Goal: Information Seeking & Learning: Check status

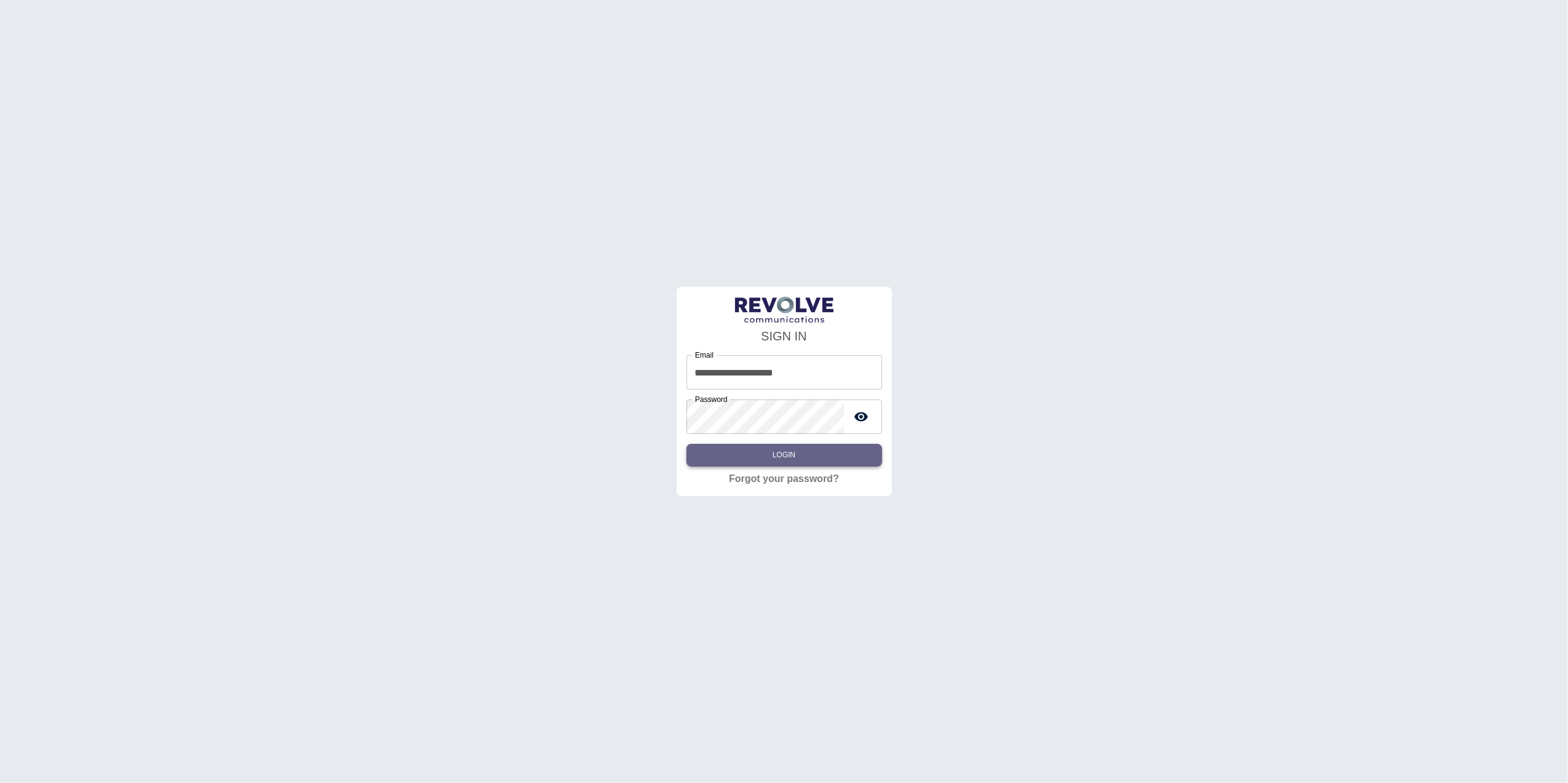
click at [785, 451] on button "Login" at bounding box center [784, 455] width 195 height 23
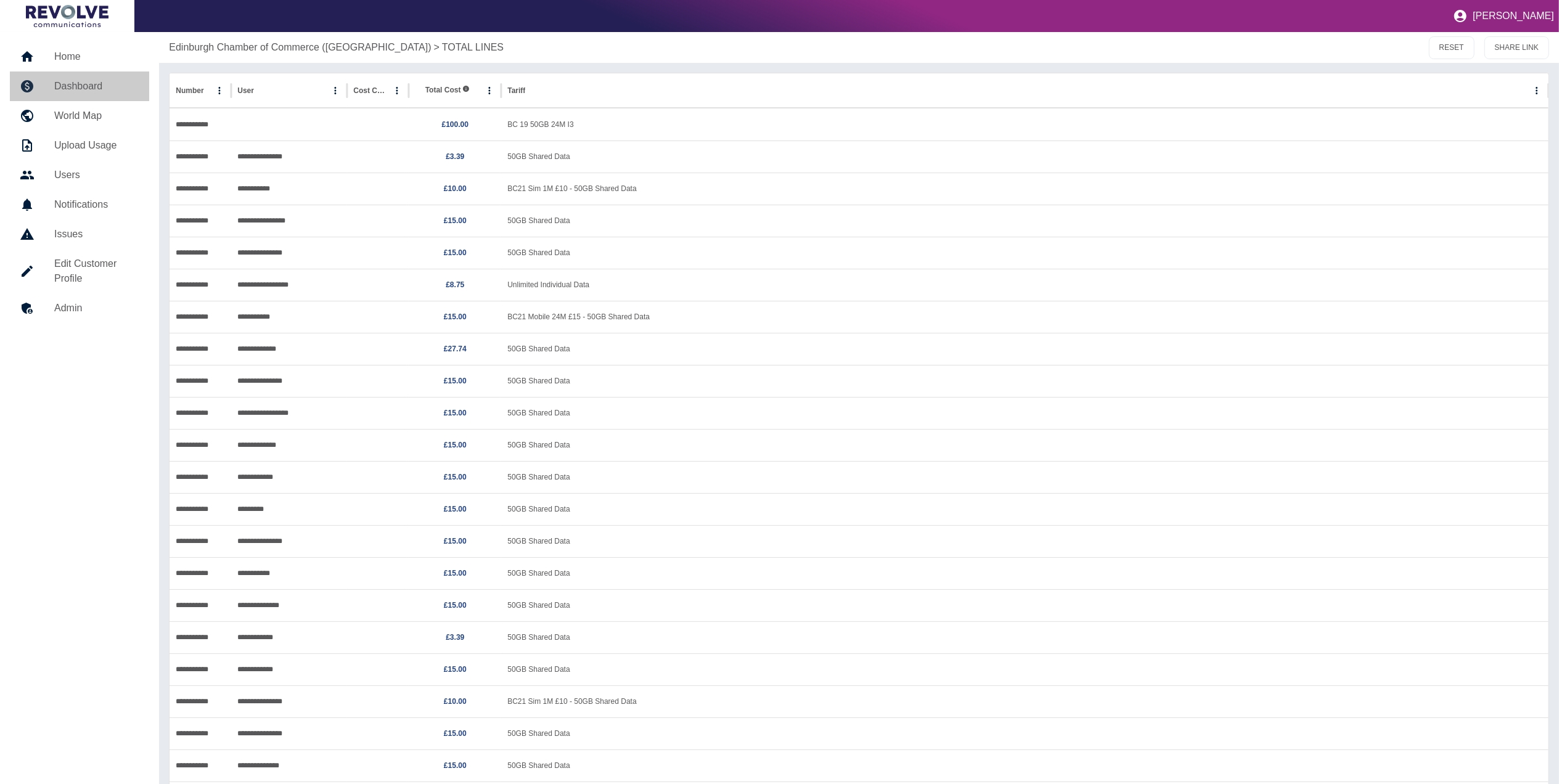
click at [68, 83] on h5 "Dashboard" at bounding box center [97, 86] width 85 height 15
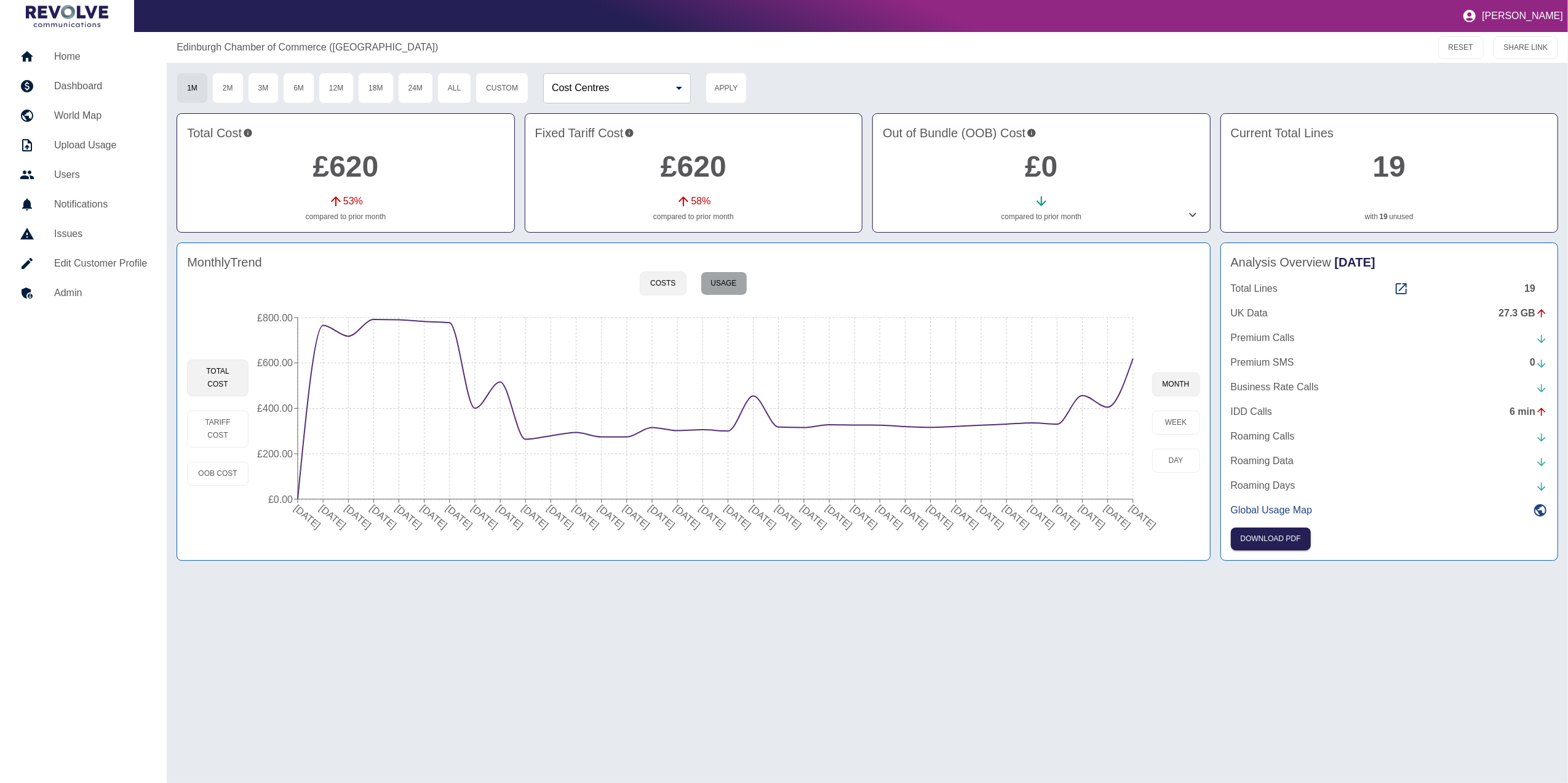
click at [719, 291] on button "Usage" at bounding box center [724, 282] width 47 height 24
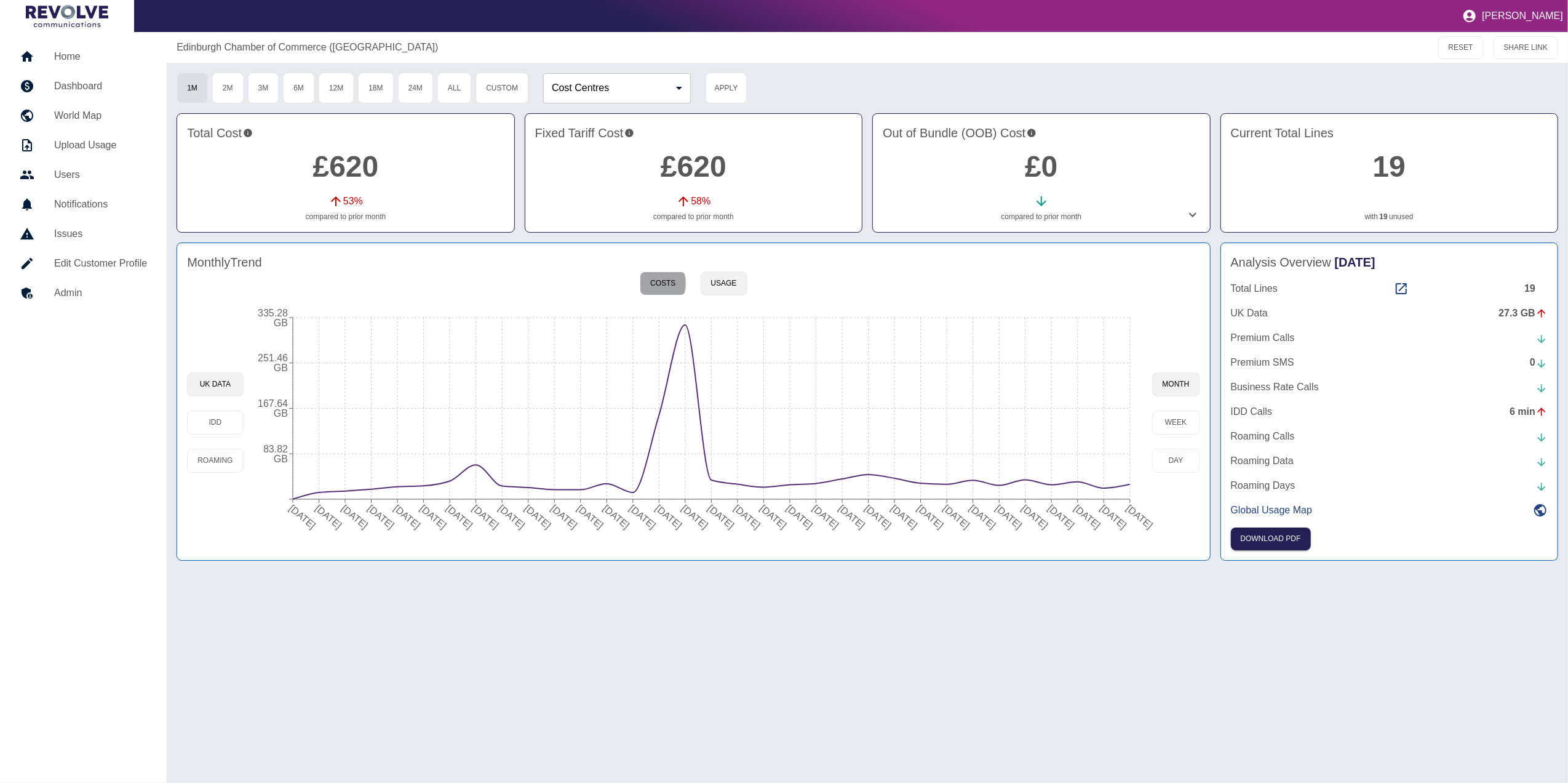
click at [660, 283] on button "Costs" at bounding box center [662, 282] width 46 height 24
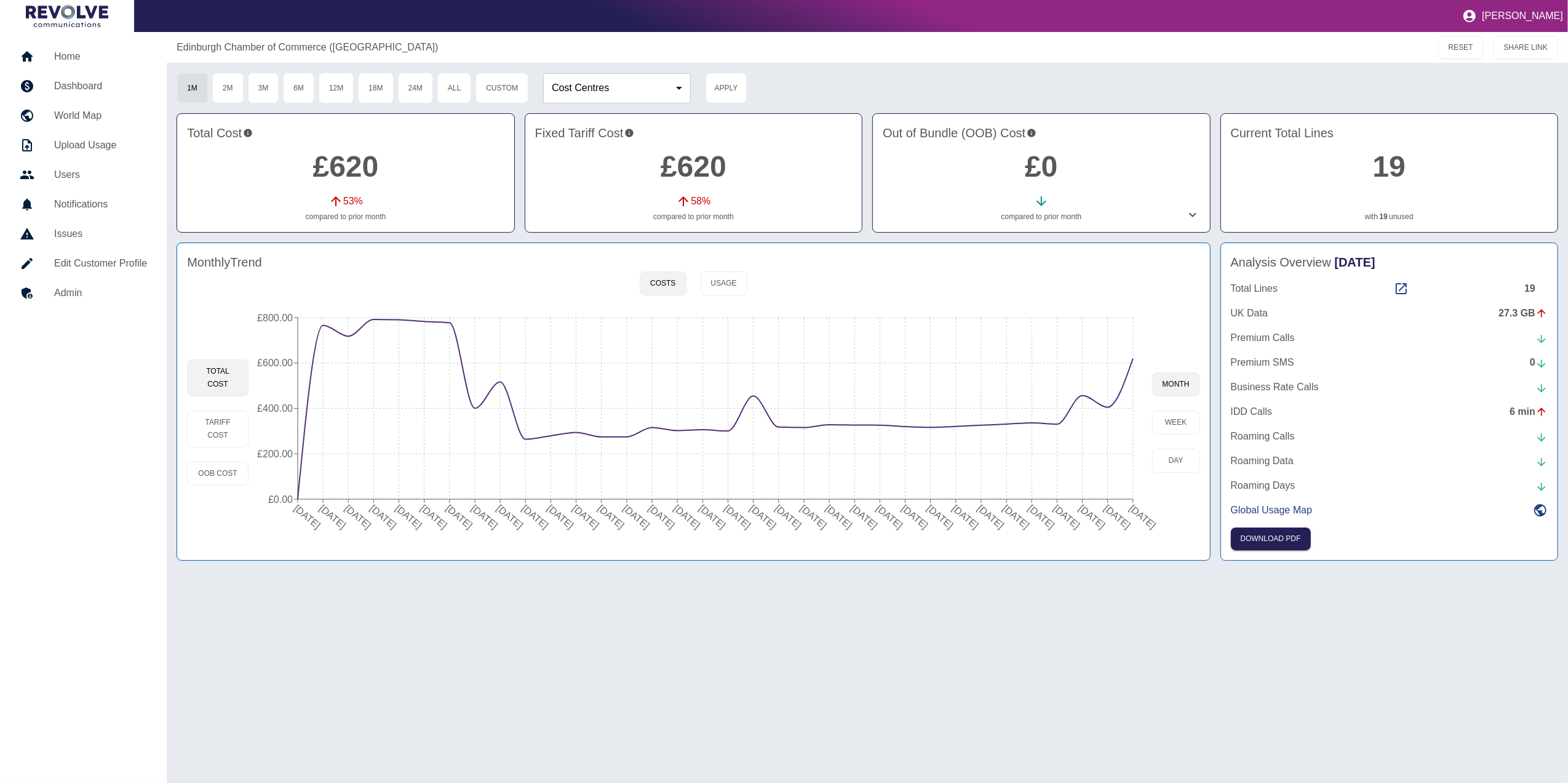
click at [79, 50] on h5 "Home" at bounding box center [101, 56] width 93 height 15
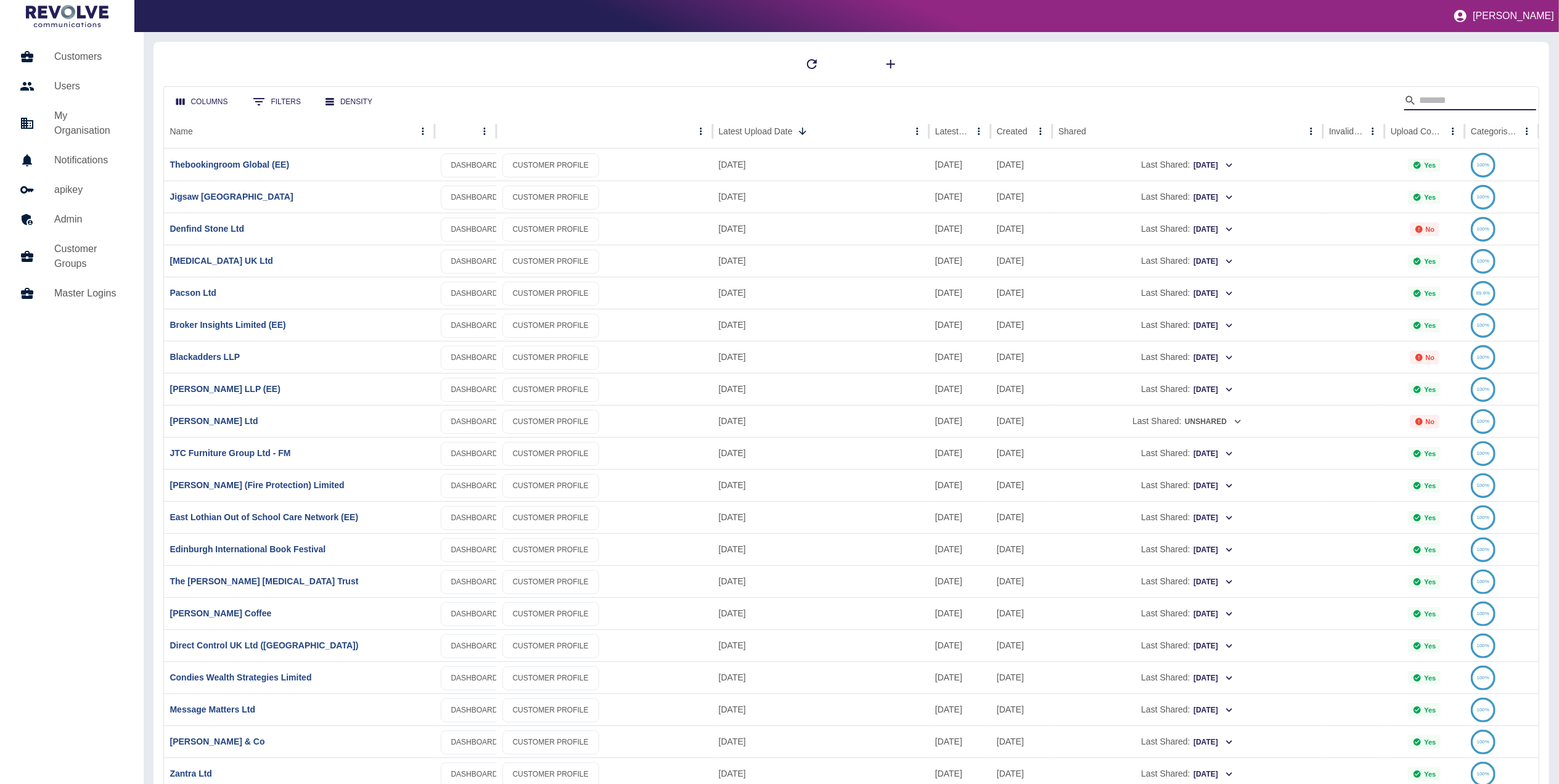
click at [1453, 101] on input "Search" at bounding box center [1468, 100] width 99 height 19
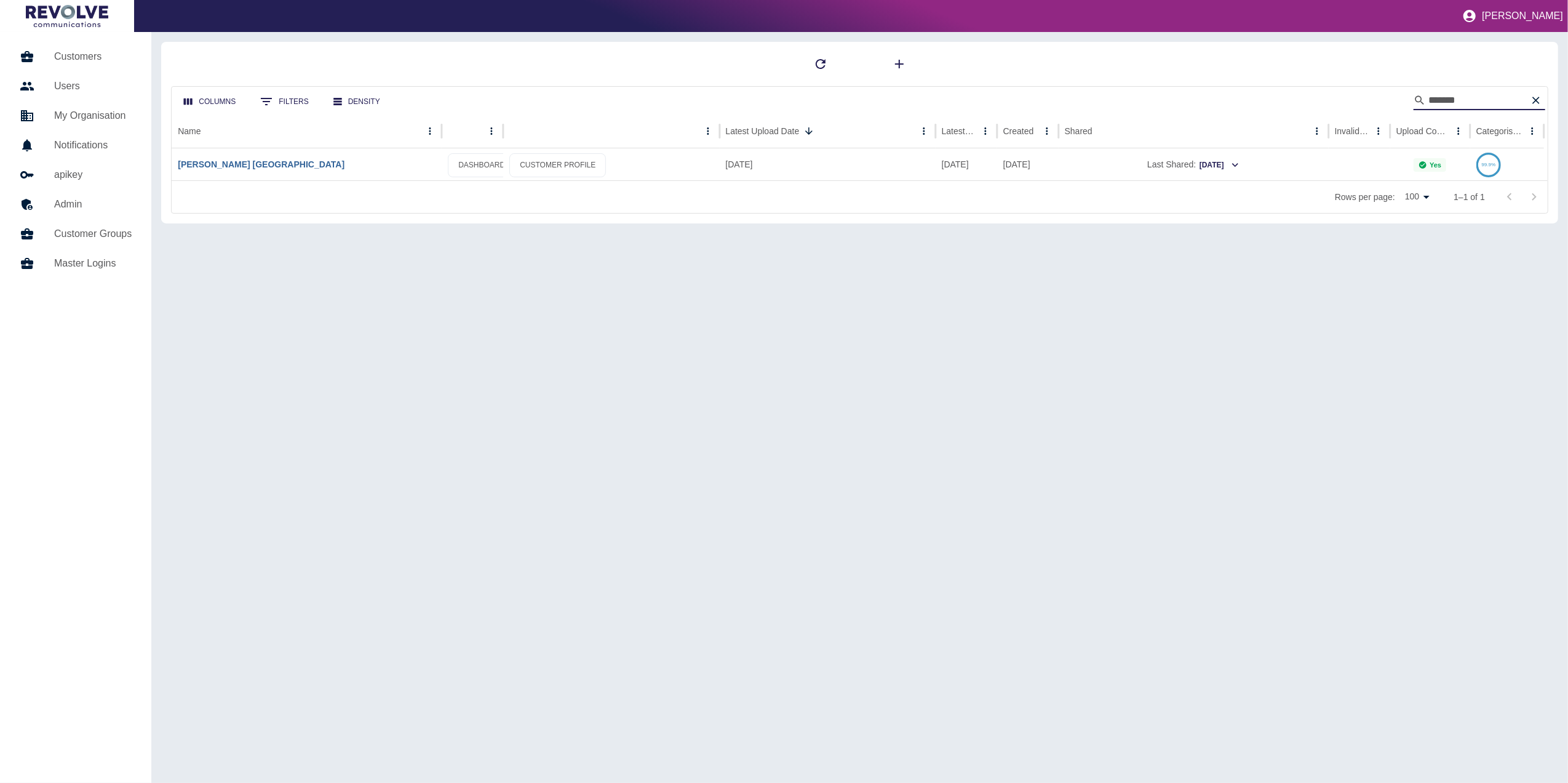
type input "*******"
click at [250, 163] on link "[PERSON_NAME] [GEOGRAPHIC_DATA]" at bounding box center [261, 164] width 167 height 10
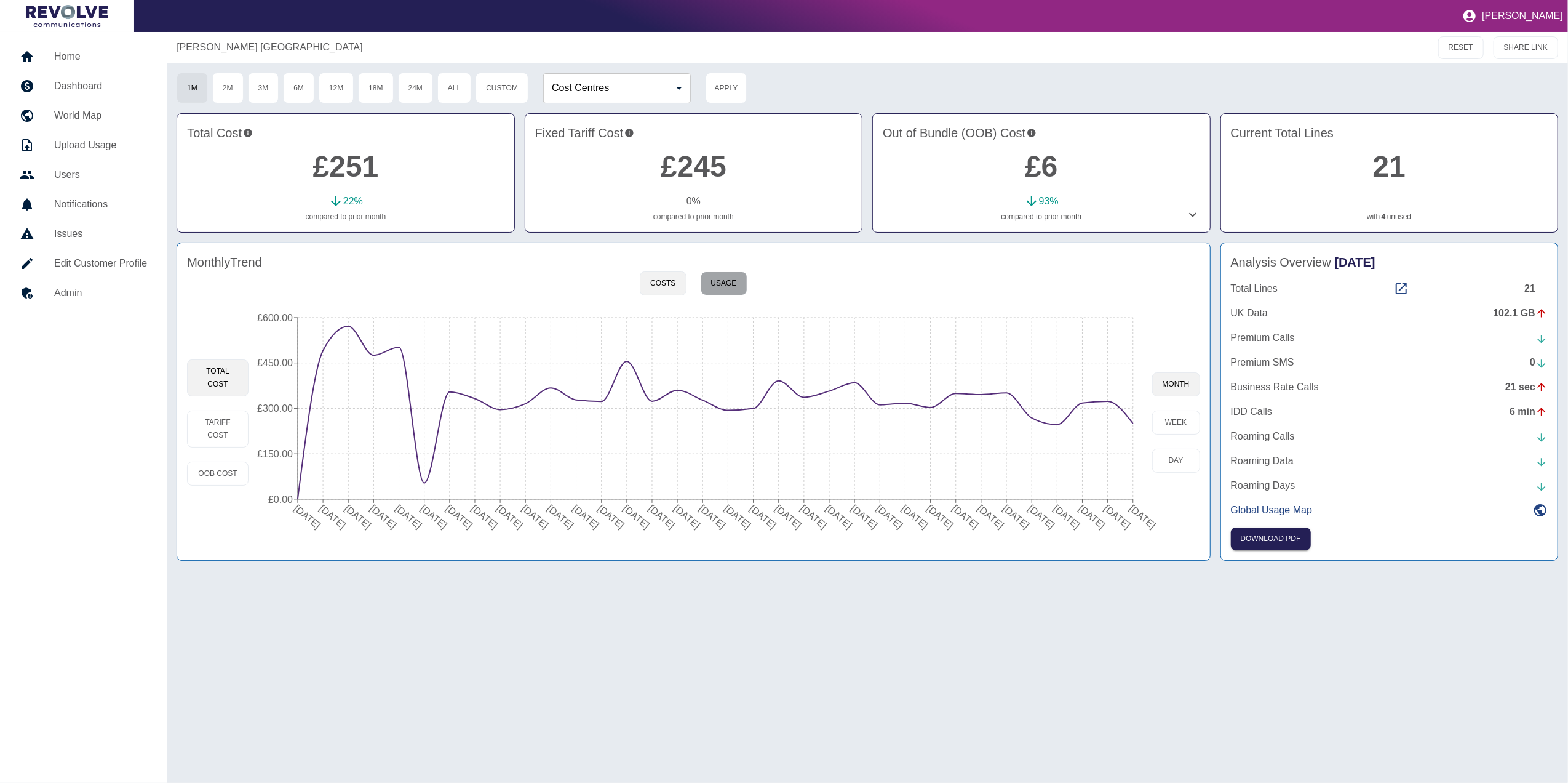
click at [740, 290] on button "Usage" at bounding box center [724, 282] width 47 height 24
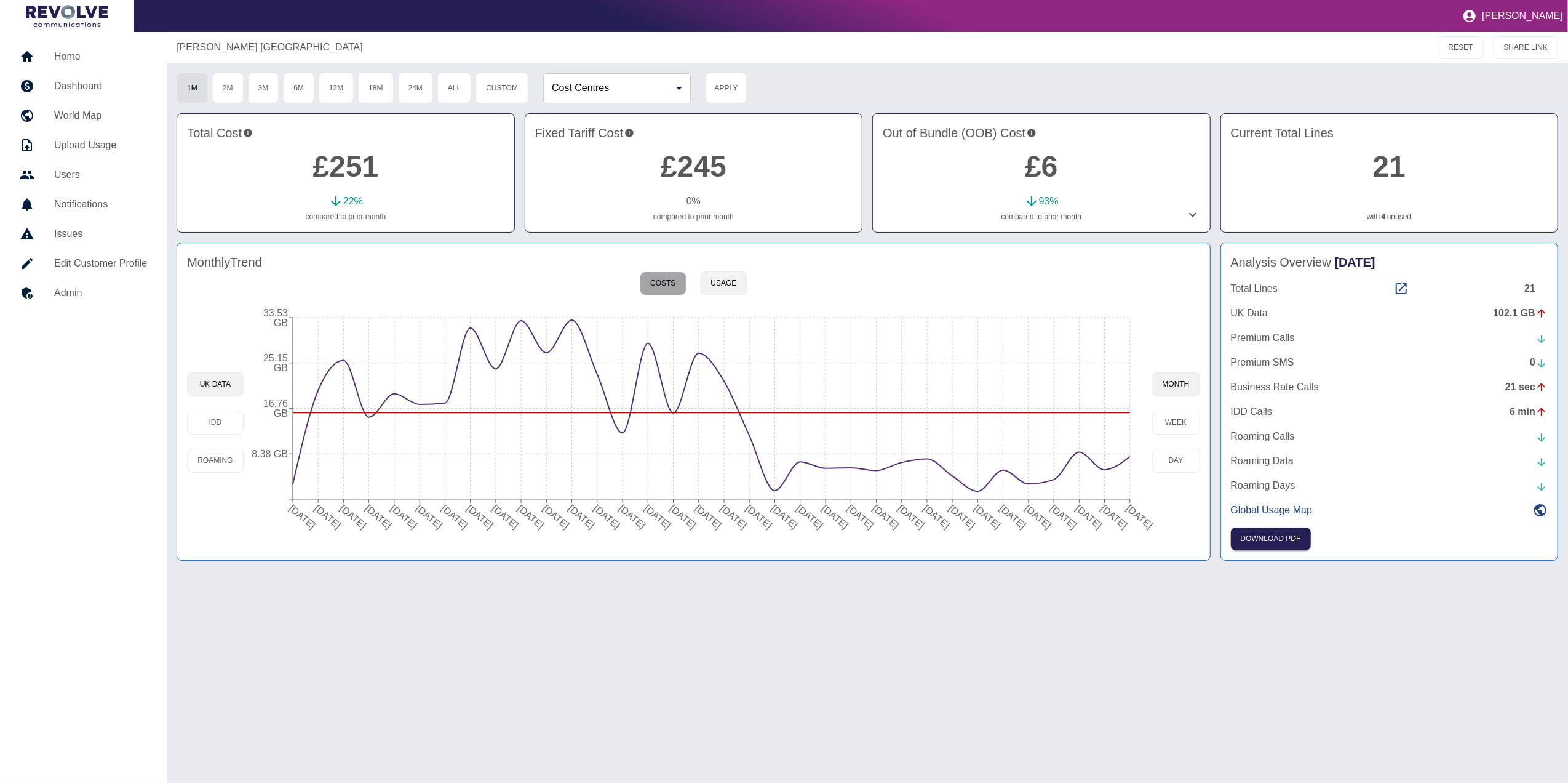
click at [672, 284] on button "Costs" at bounding box center [662, 282] width 46 height 24
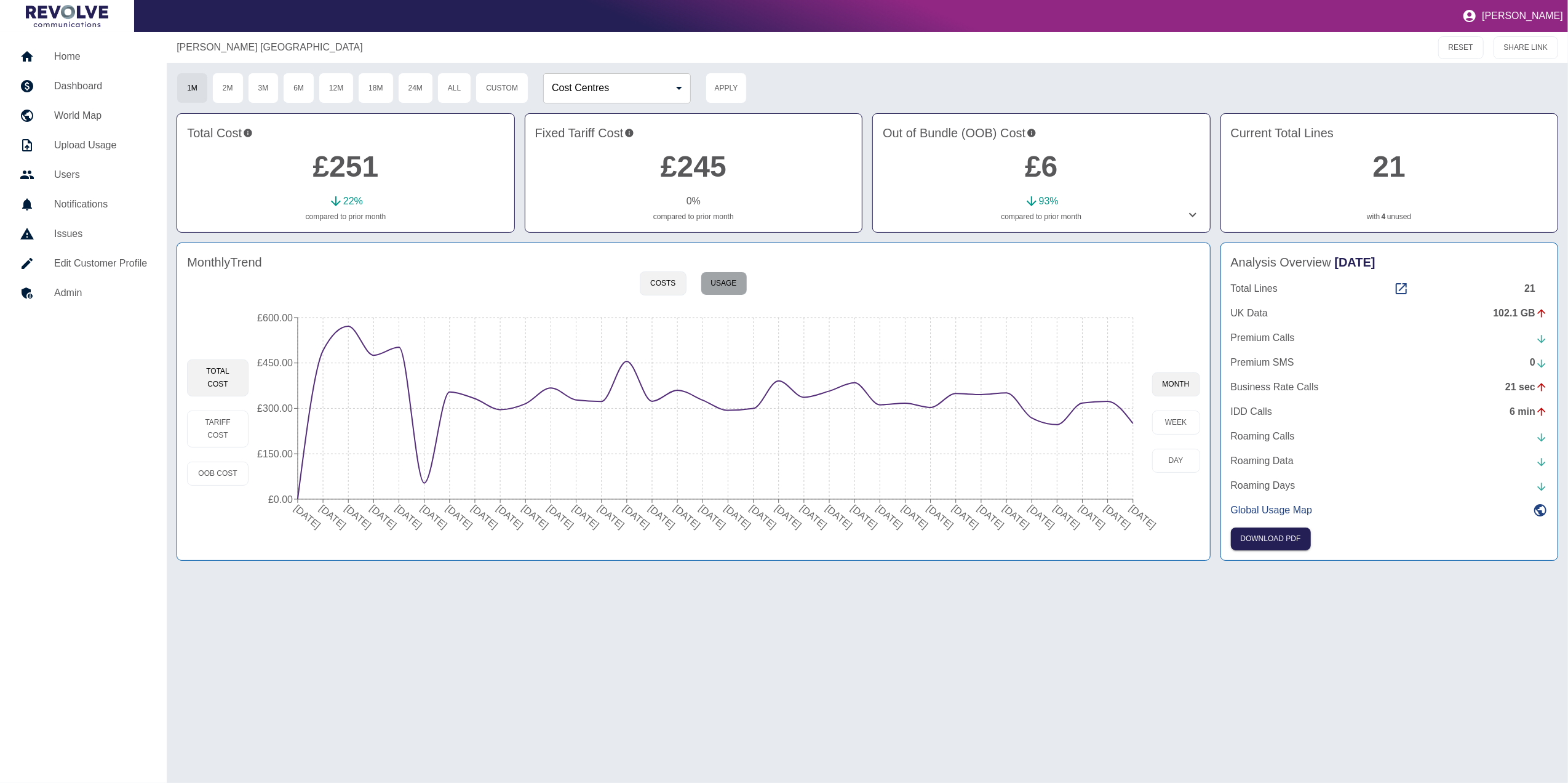
click at [733, 279] on button "Usage" at bounding box center [724, 282] width 47 height 24
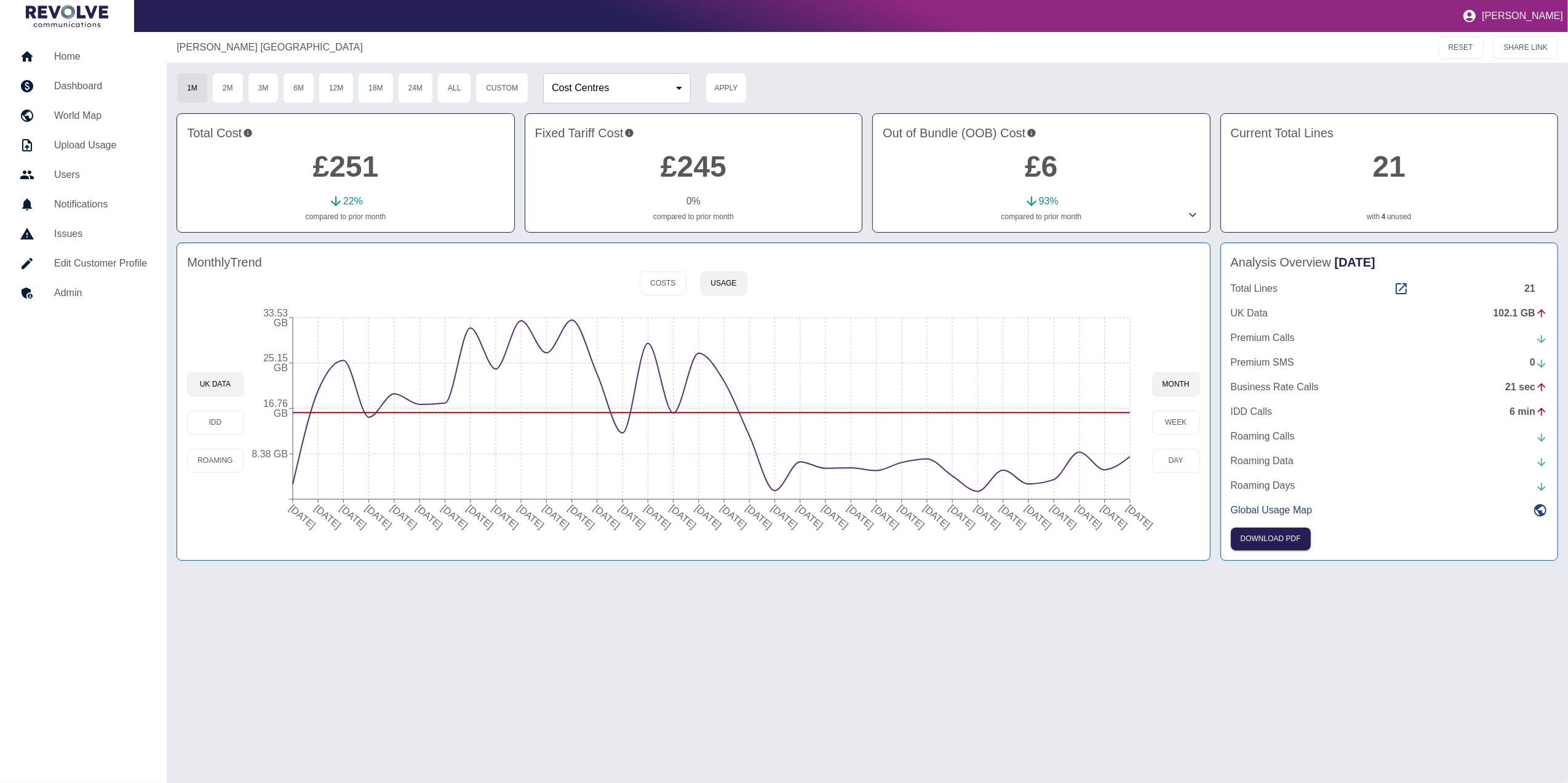
click at [77, 52] on h5 "Home" at bounding box center [101, 56] width 93 height 15
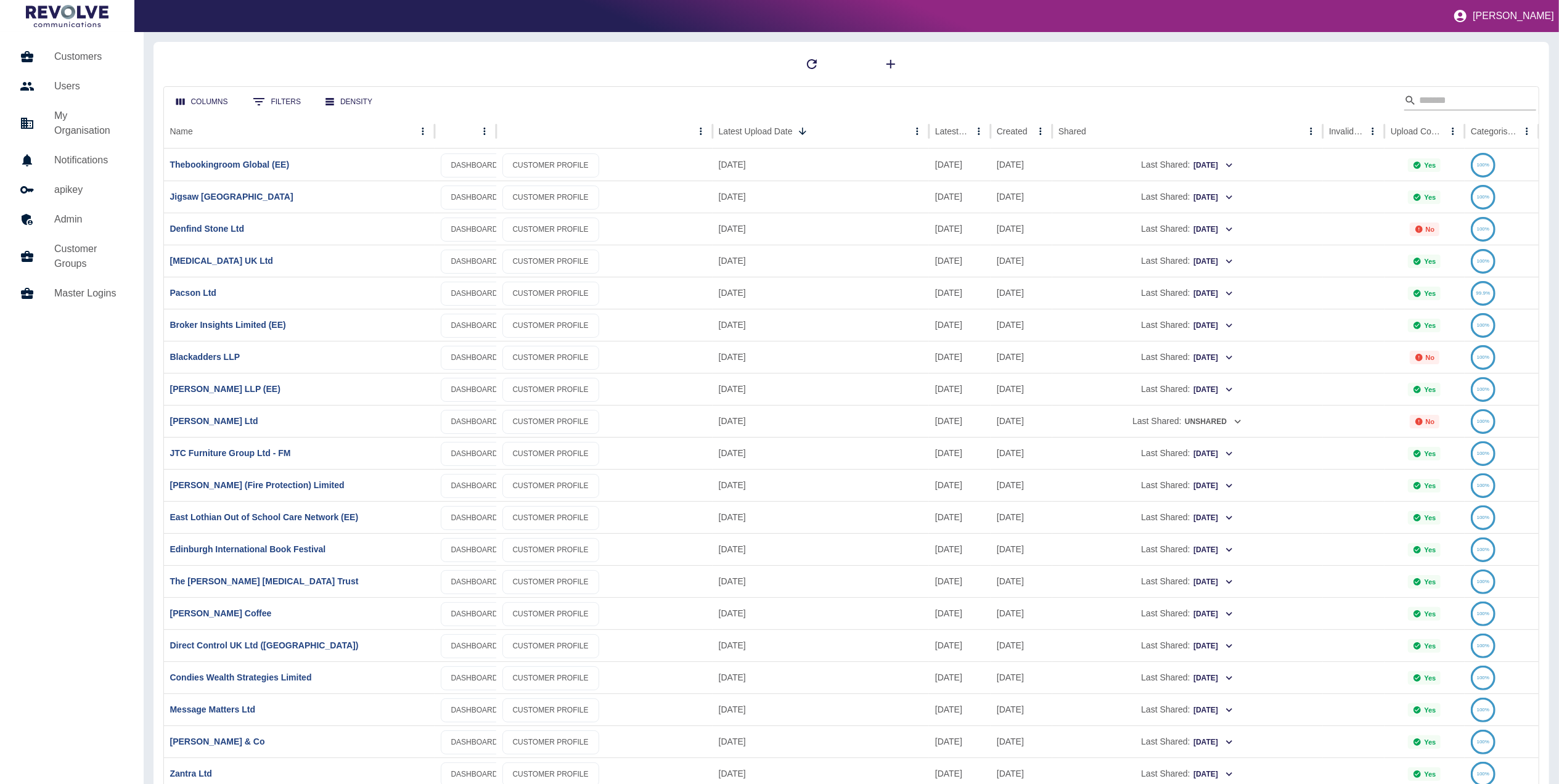
click at [1478, 97] on input "Search" at bounding box center [1468, 100] width 99 height 19
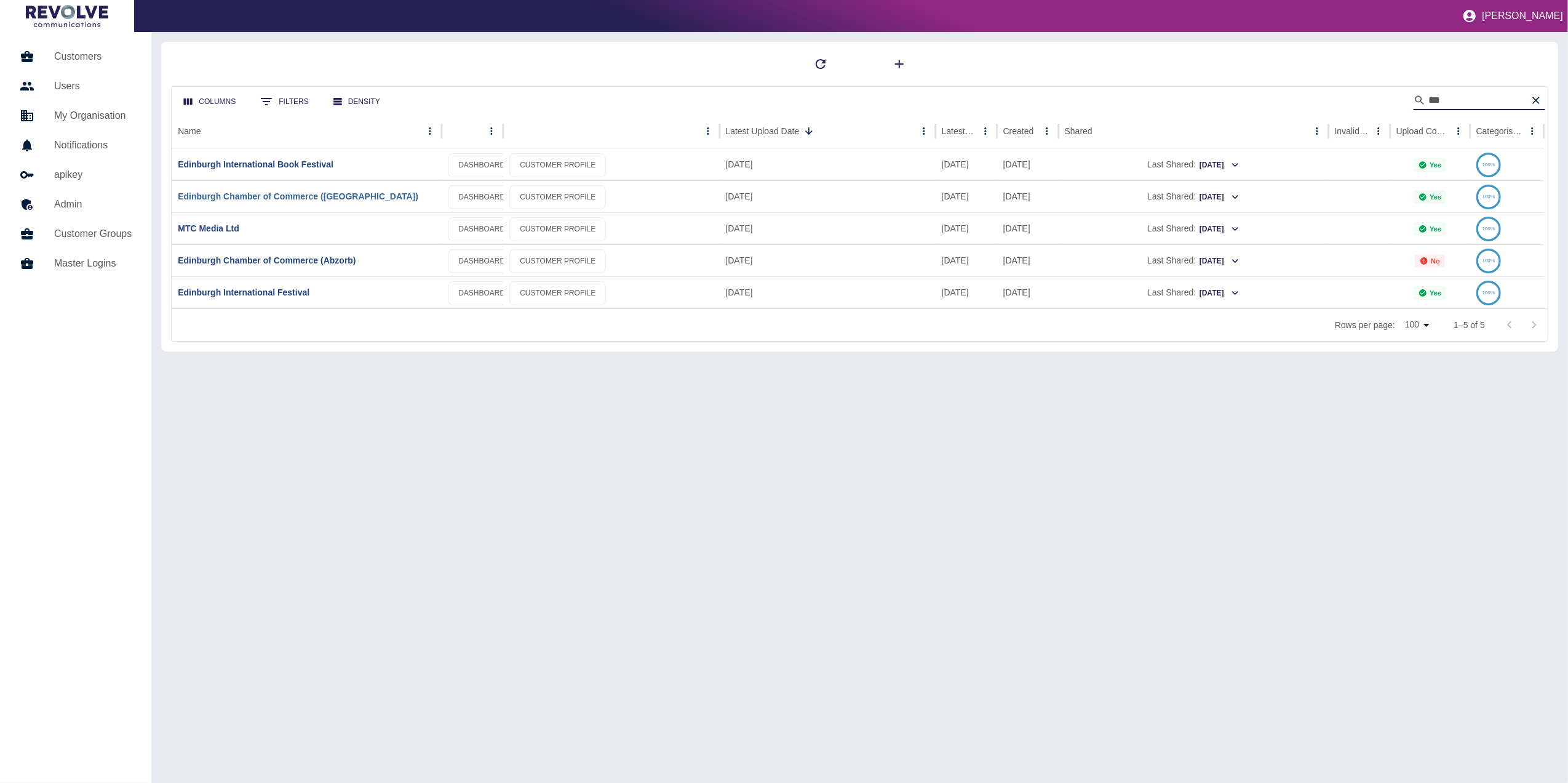
type input "***"
click at [321, 194] on link "Edinburgh Chamber of Commerce ([GEOGRAPHIC_DATA])" at bounding box center [297, 196] width 240 height 10
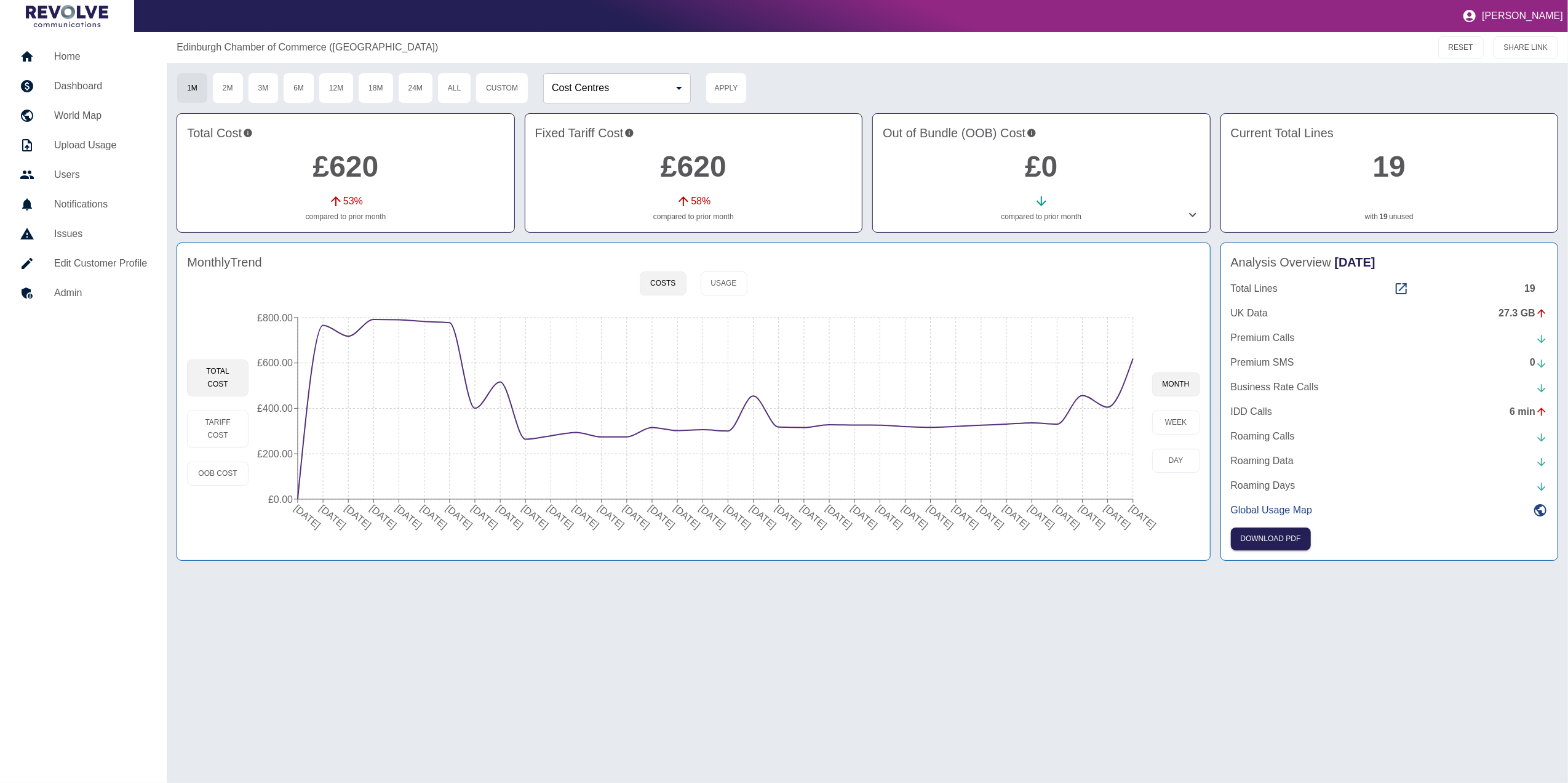
click at [1273, 525] on div "Analysis Overview [DATE] Total Lines 19 [GEOGRAPHIC_DATA] Data 27.3 GB Premium …" at bounding box center [1389, 402] width 338 height 318
click at [1270, 534] on button "Download PDF" at bounding box center [1271, 538] width 80 height 23
click at [733, 280] on button "Usage" at bounding box center [724, 282] width 47 height 24
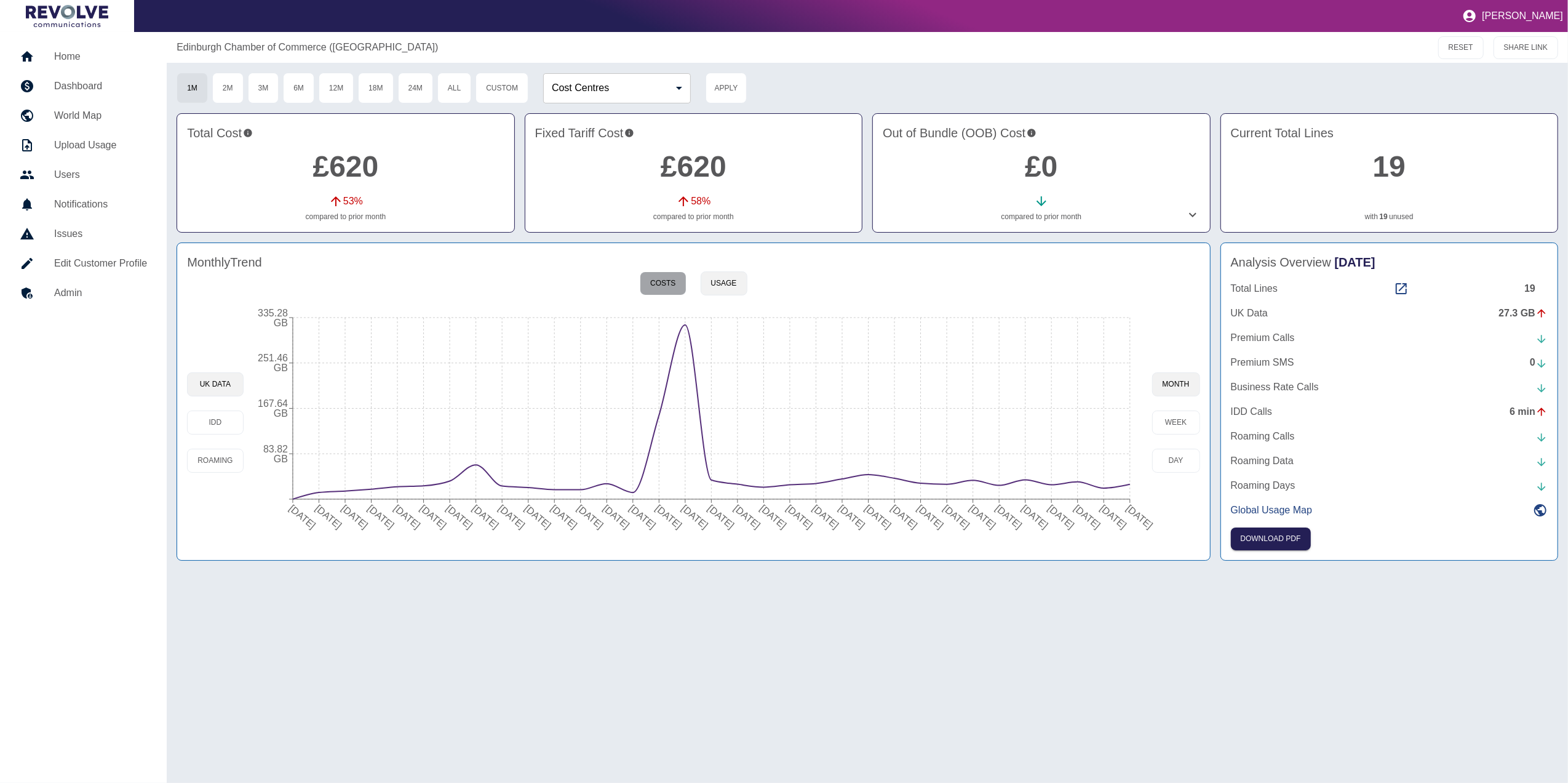
click at [679, 283] on button "Costs" at bounding box center [662, 282] width 46 height 24
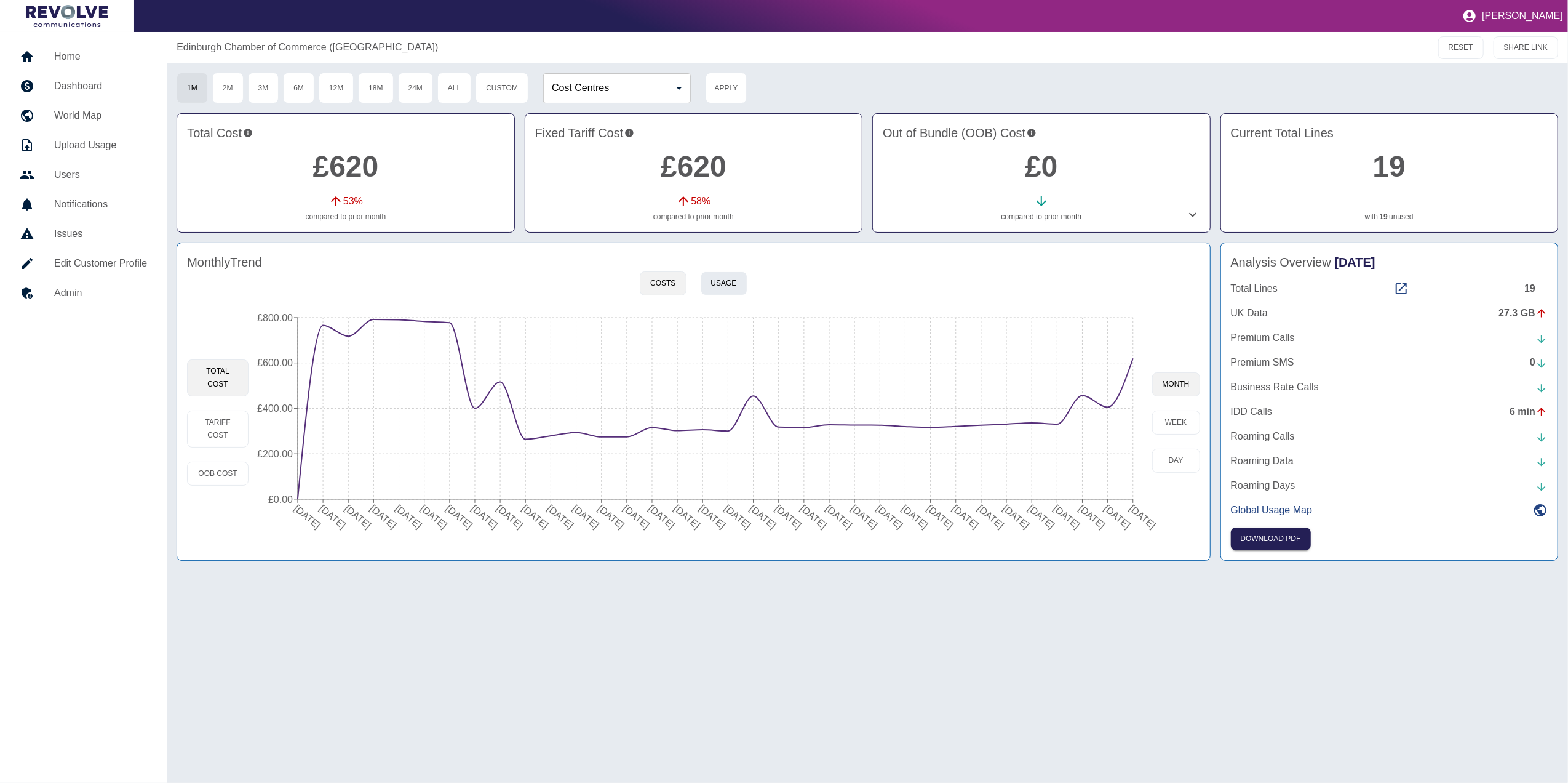
click at [719, 279] on button "Usage" at bounding box center [724, 282] width 47 height 24
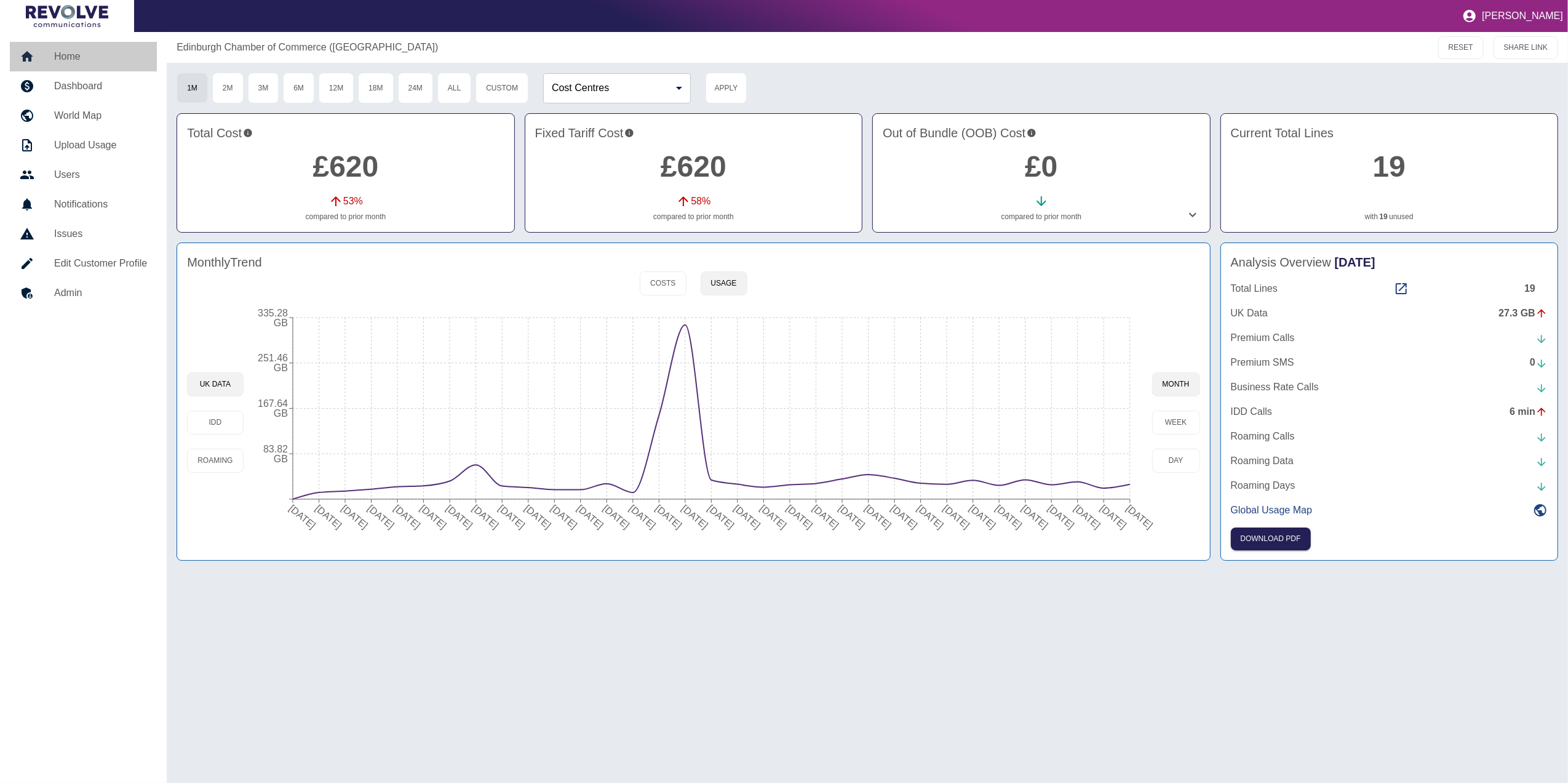
click at [86, 48] on link "Home" at bounding box center [83, 57] width 147 height 30
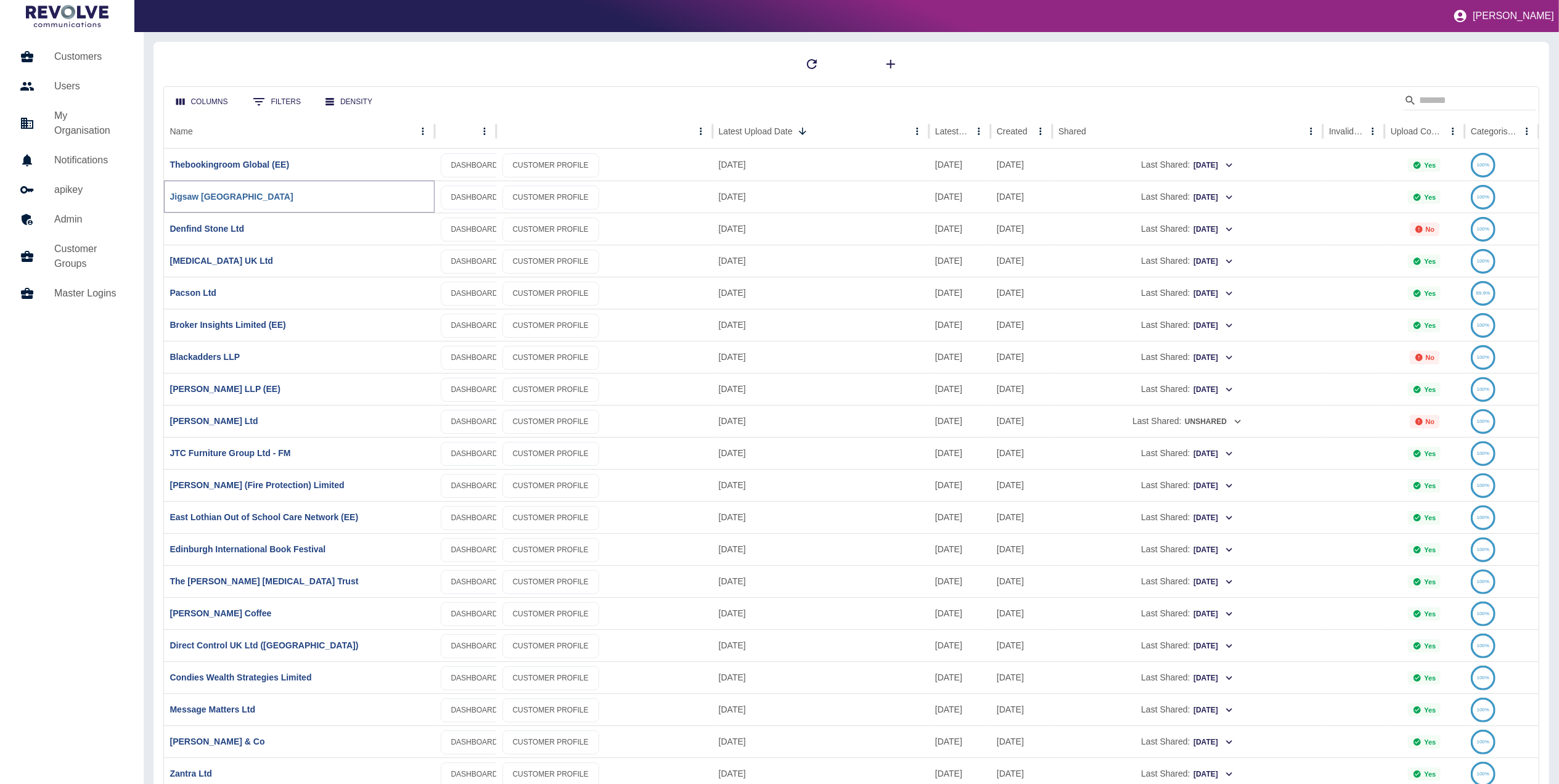
click at [214, 196] on link "Jigsaw [GEOGRAPHIC_DATA]" at bounding box center [232, 196] width 123 height 10
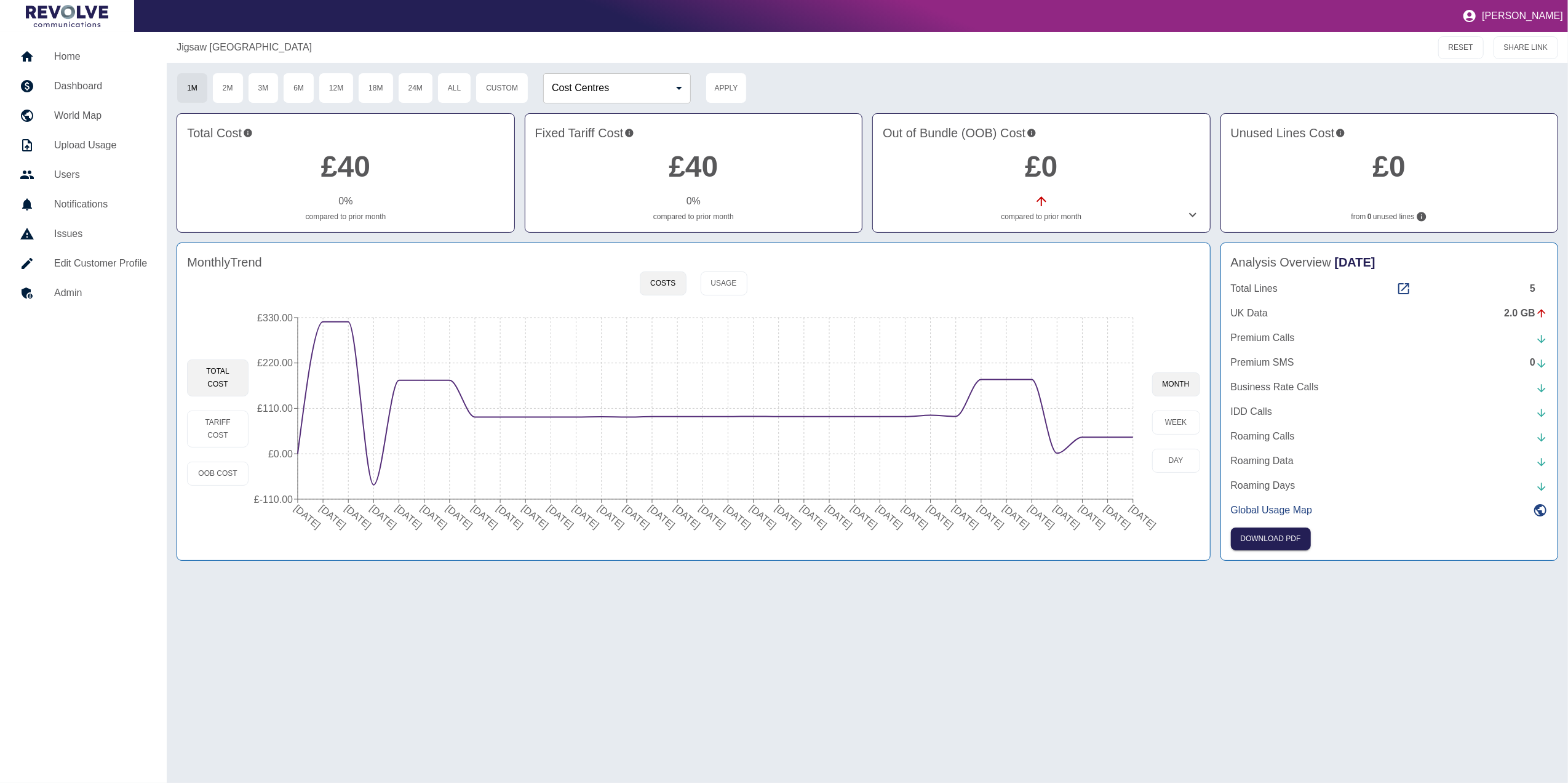
click at [68, 45] on link "Home" at bounding box center [83, 57] width 147 height 30
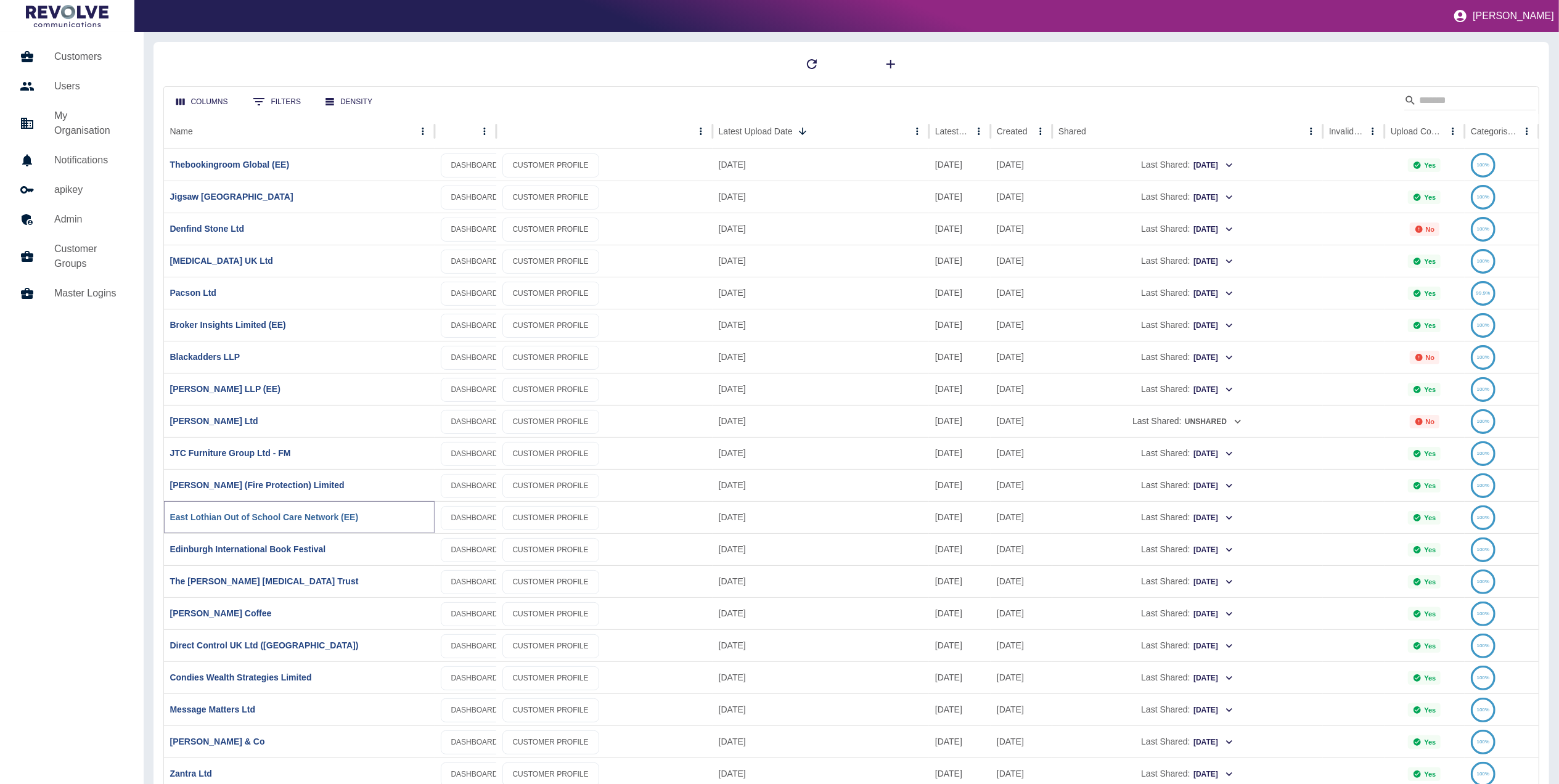
click at [329, 520] on link "East Lothian Out of School Care Network (EE)" at bounding box center [264, 516] width 189 height 10
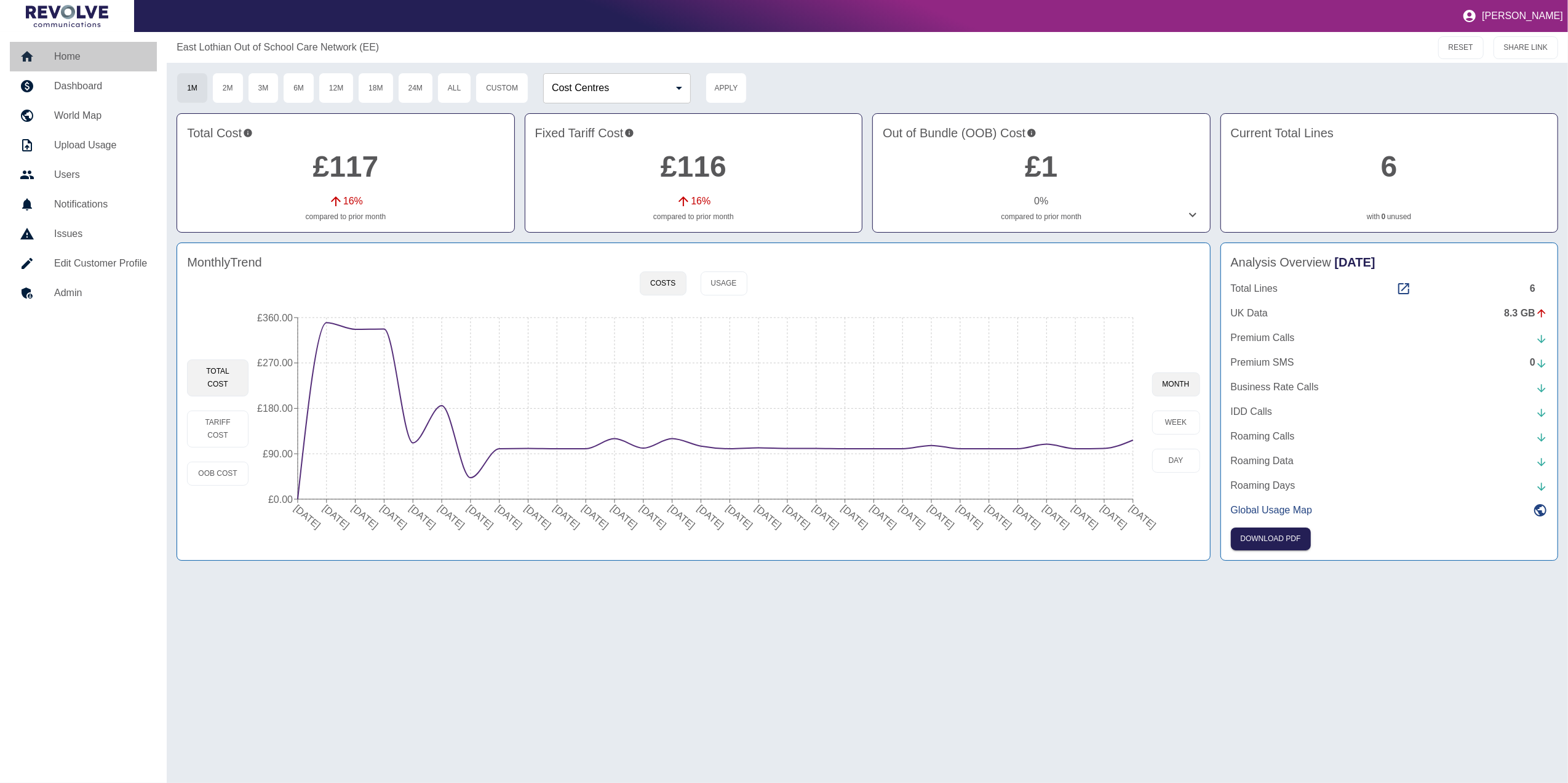
click at [83, 52] on h5 "Home" at bounding box center [101, 56] width 93 height 15
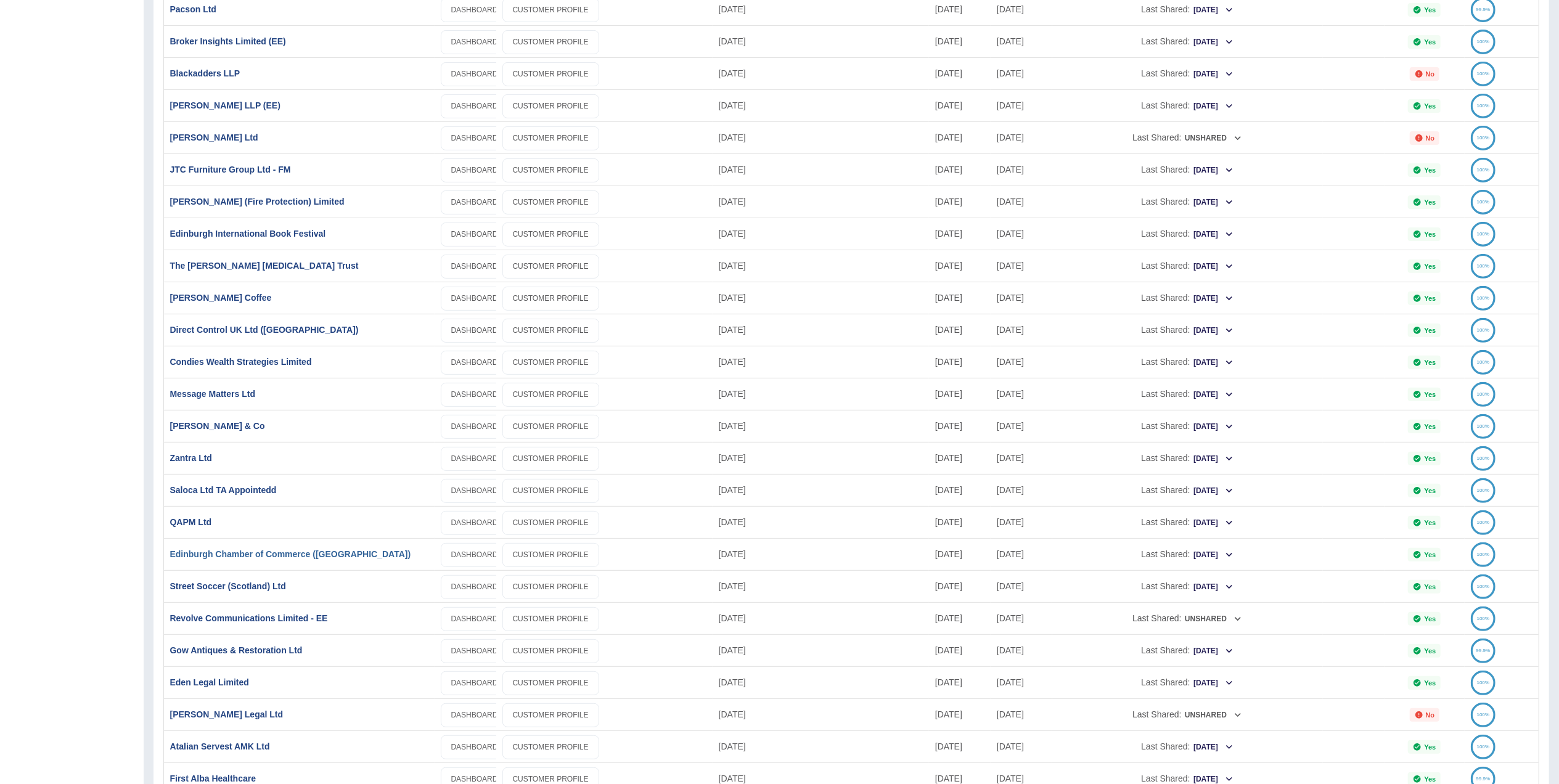
scroll to position [321, 0]
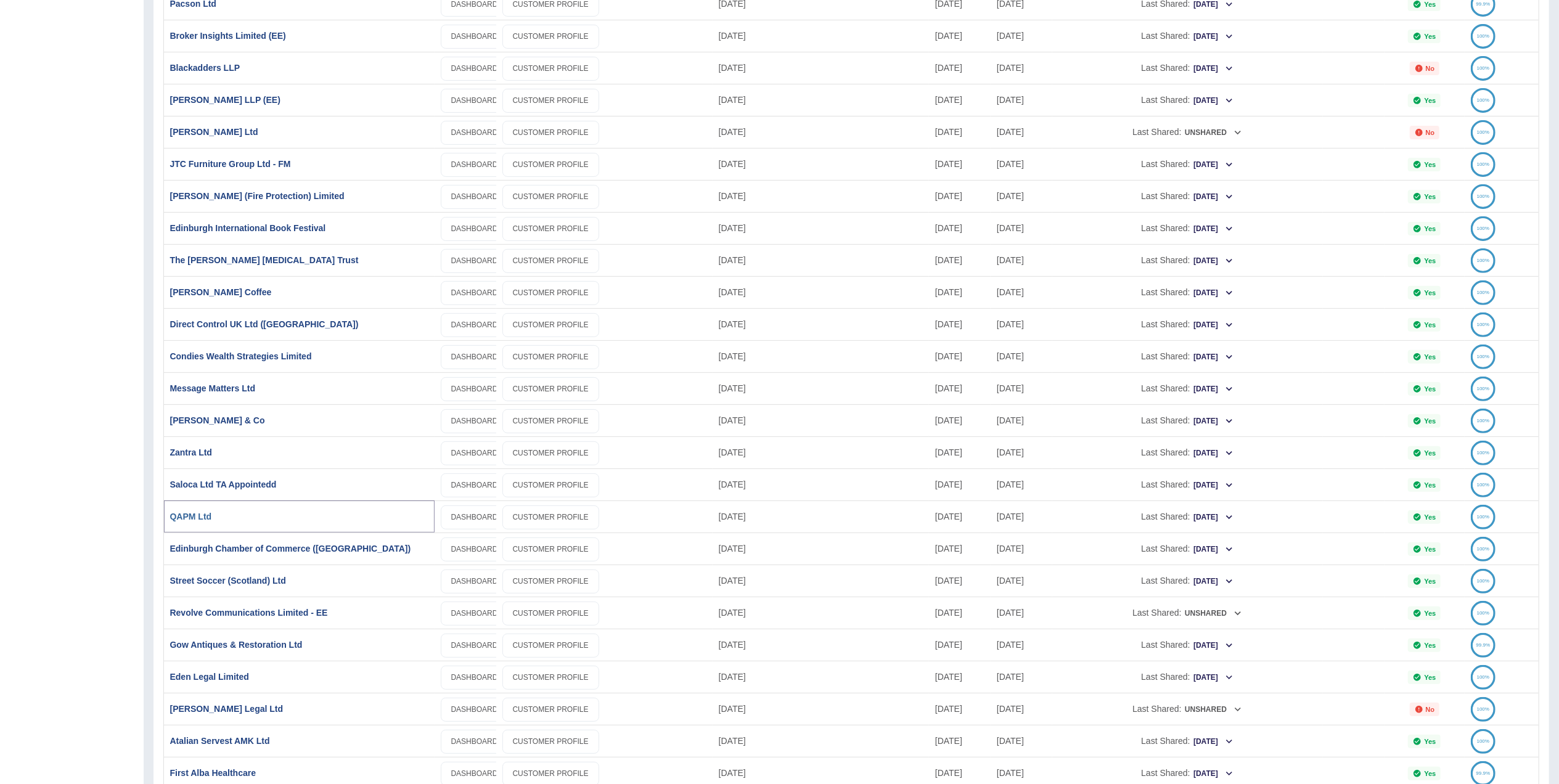
click at [186, 512] on link "QAPM Ltd" at bounding box center [191, 516] width 42 height 10
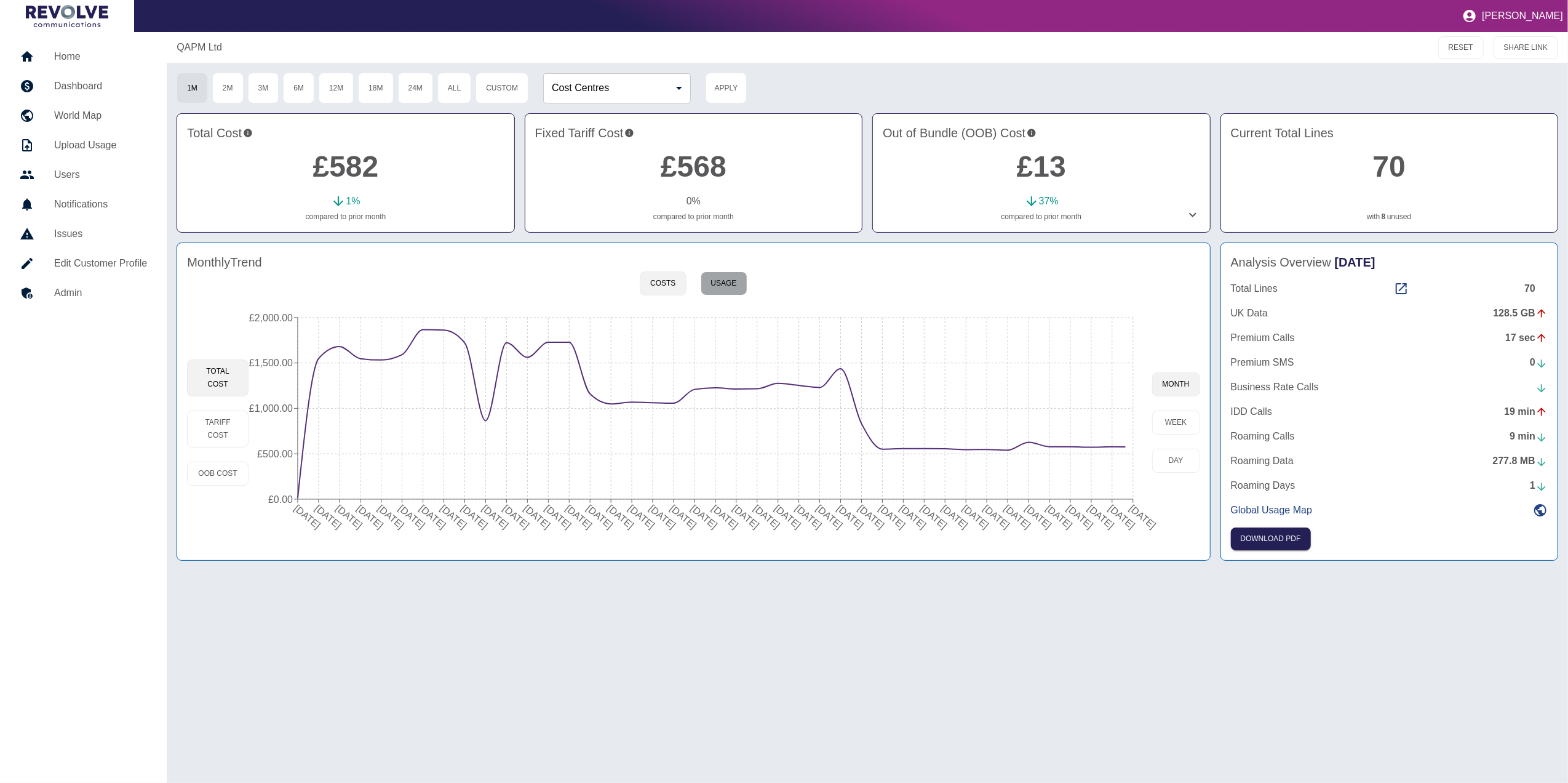
click at [732, 281] on button "Usage" at bounding box center [724, 282] width 47 height 24
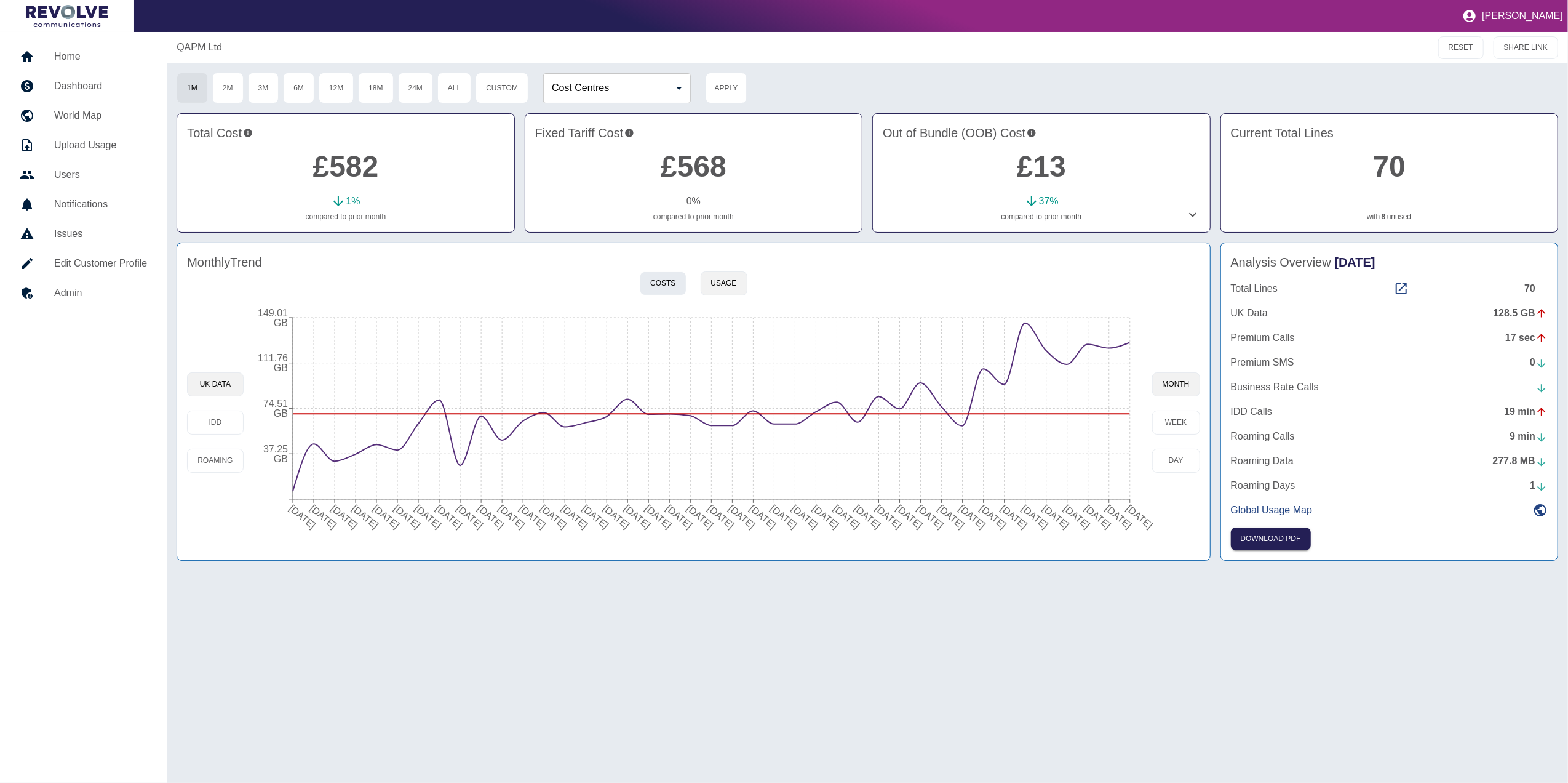
click at [675, 286] on button "Costs" at bounding box center [662, 282] width 46 height 24
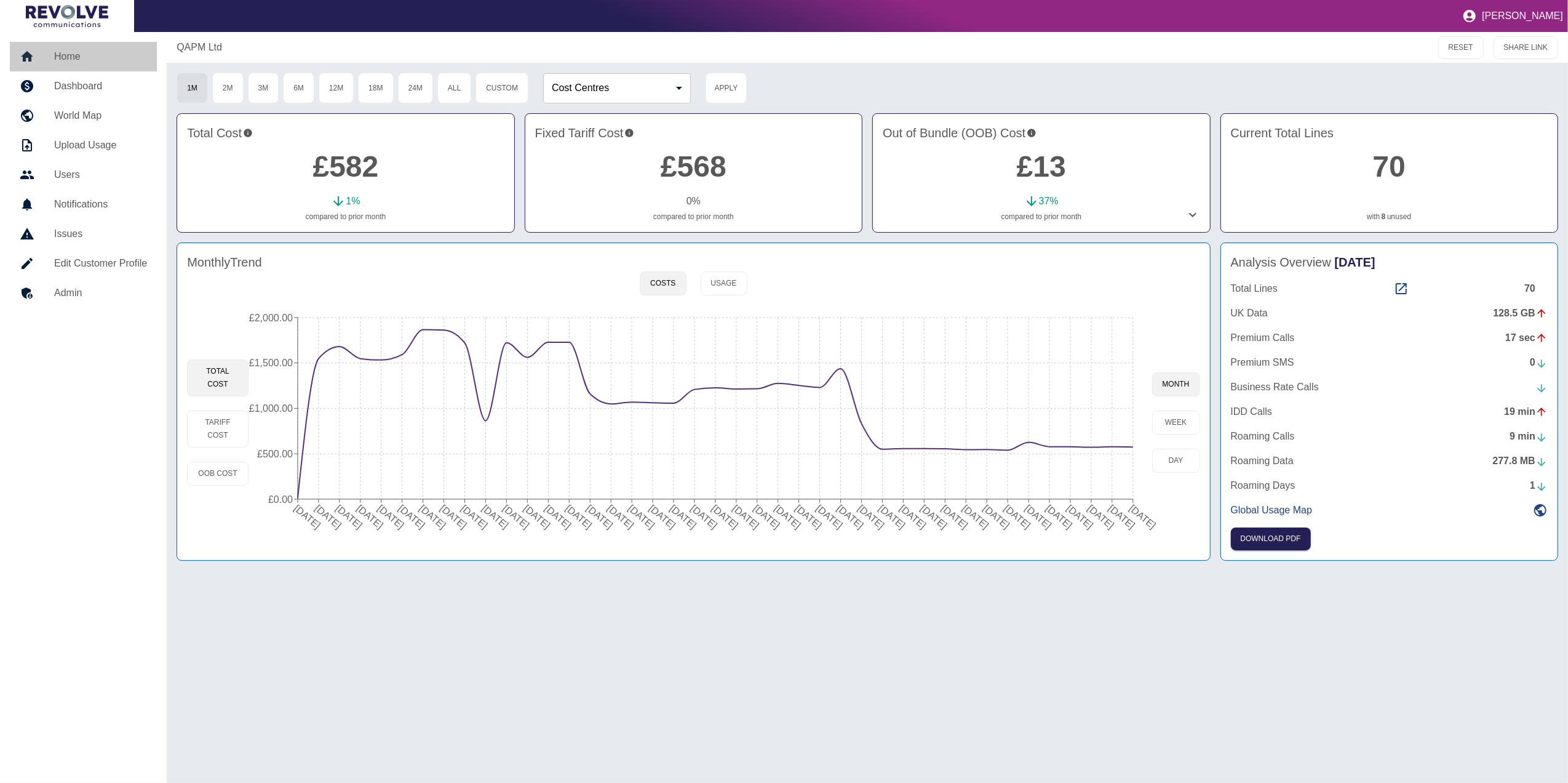
click at [73, 42] on link "Home" at bounding box center [83, 57] width 147 height 30
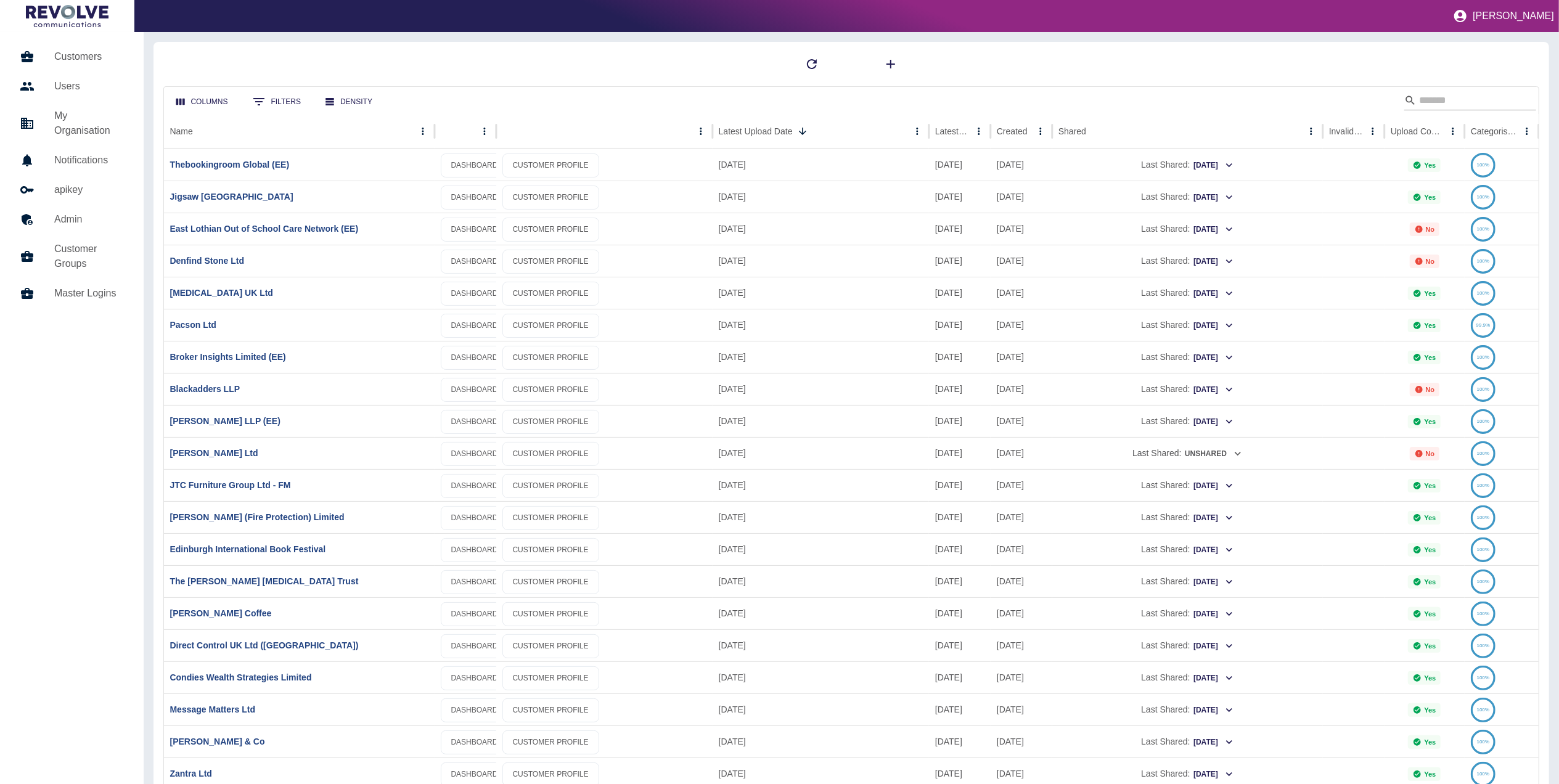
click at [1463, 101] on input "Search" at bounding box center [1468, 100] width 99 height 19
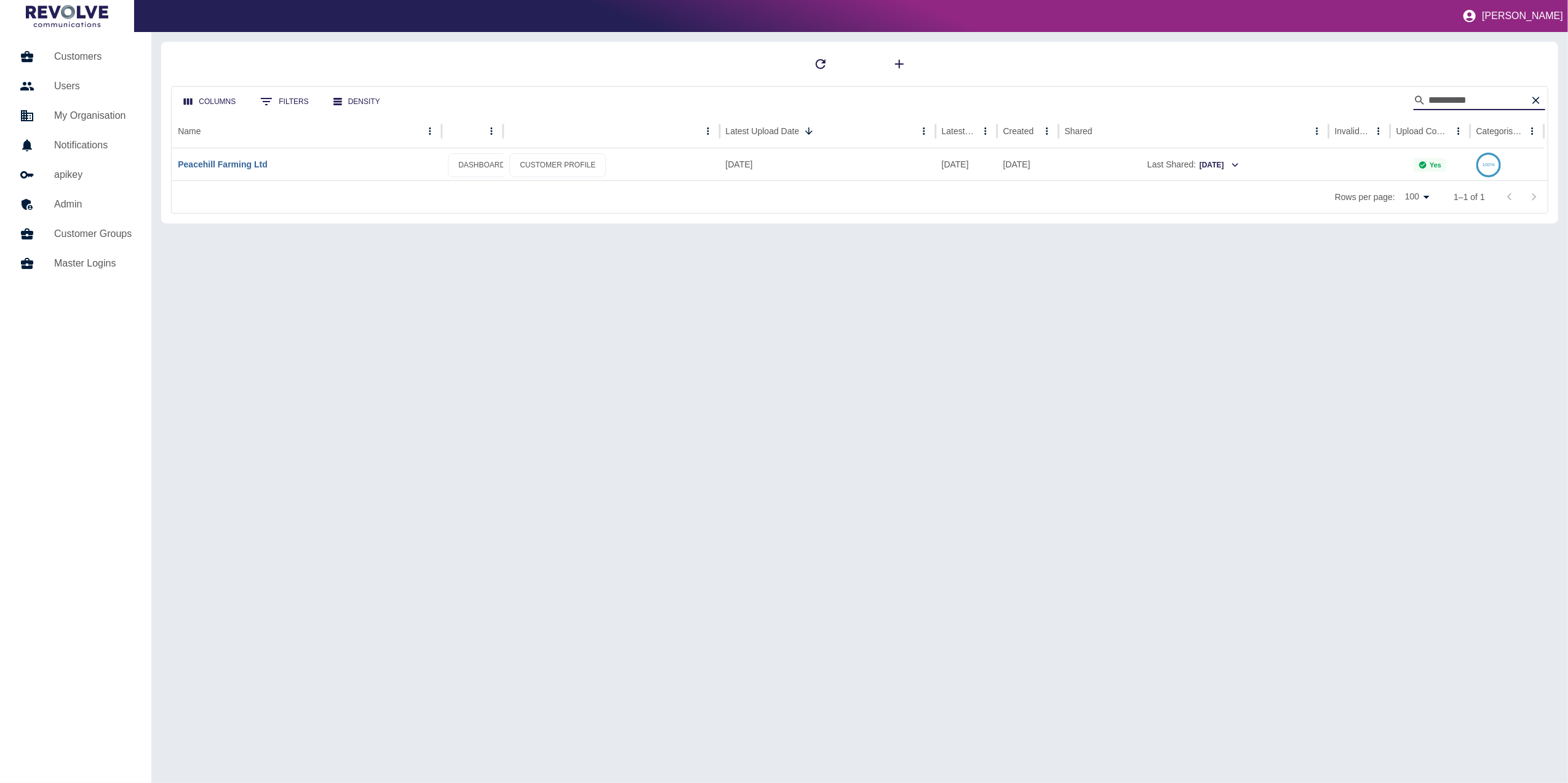
type input "*********"
click at [252, 159] on link "Peacehill Farming Ltd" at bounding box center [222, 164] width 89 height 10
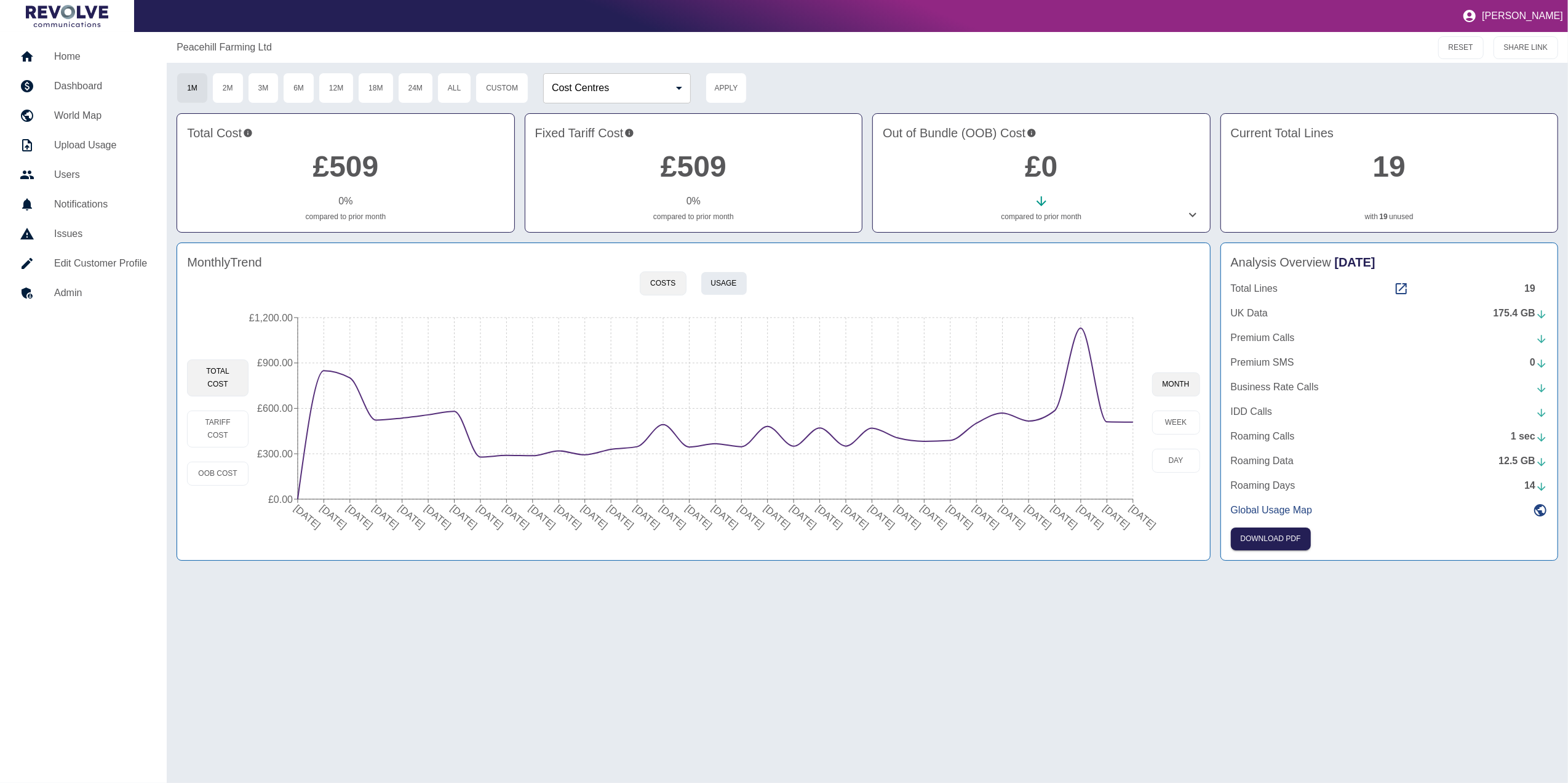
click at [726, 289] on button "Usage" at bounding box center [724, 282] width 47 height 24
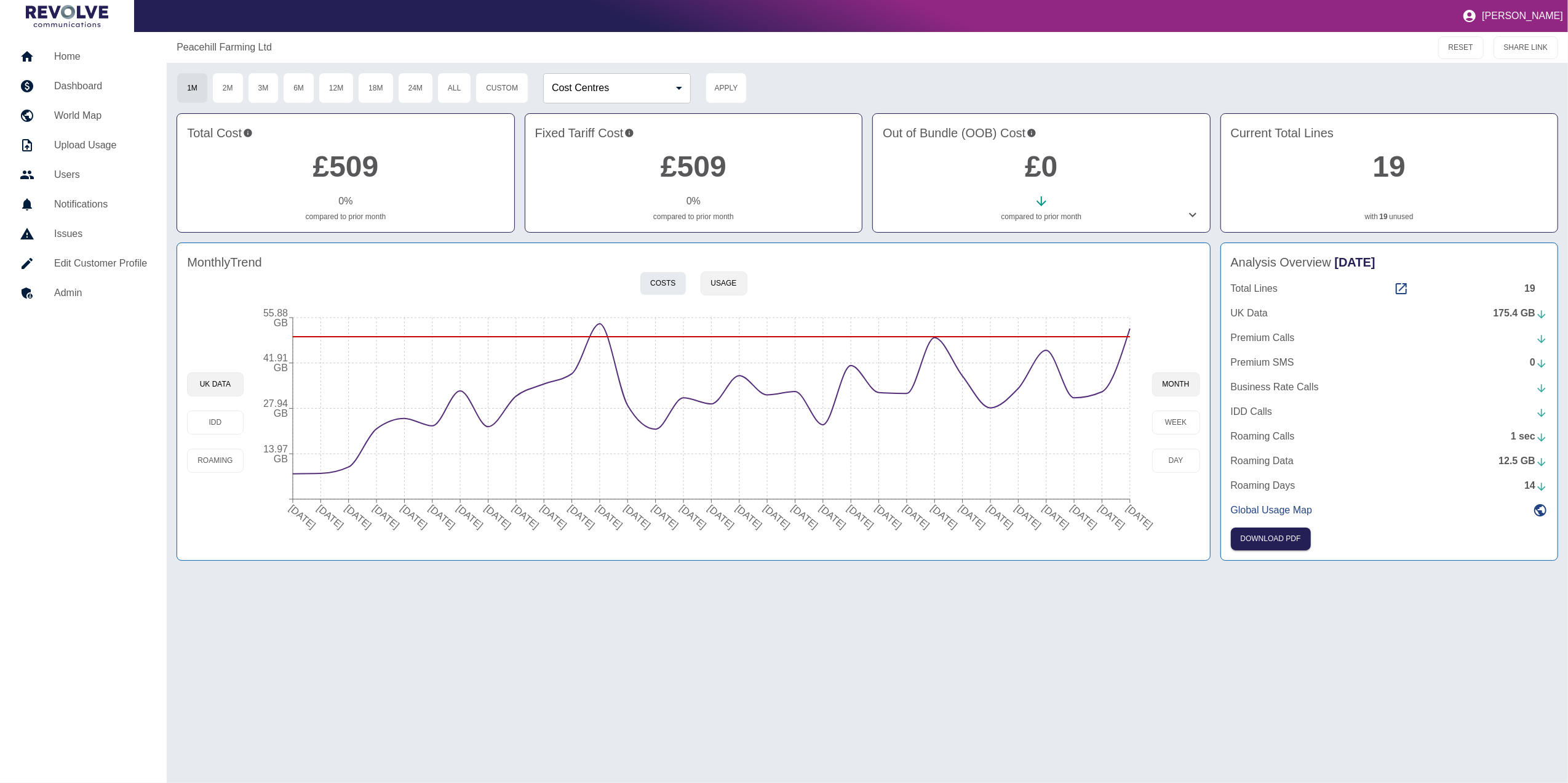
click at [667, 279] on button "Costs" at bounding box center [662, 282] width 46 height 24
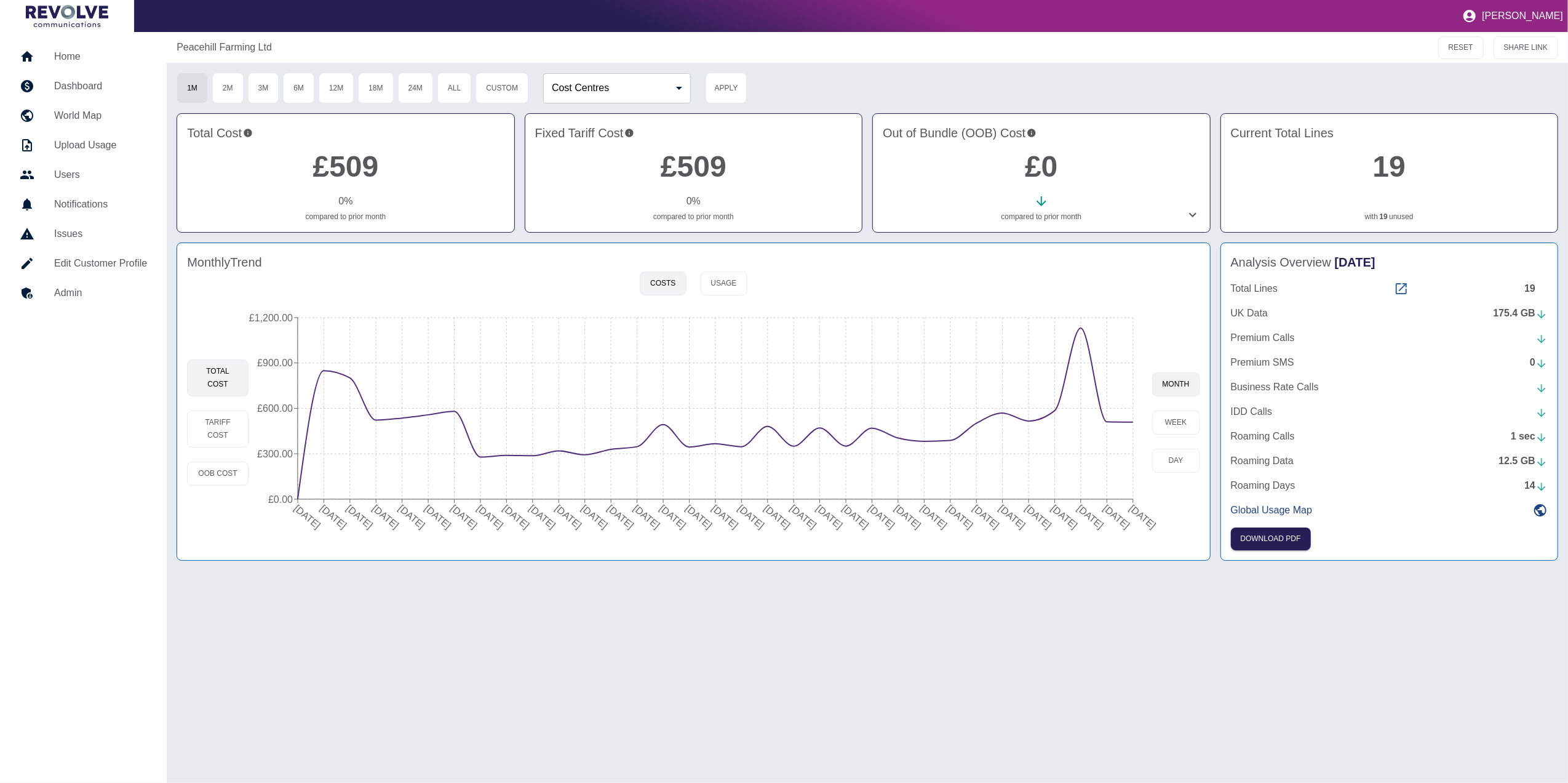
click at [1394, 286] on icon at bounding box center [1401, 289] width 15 height 15
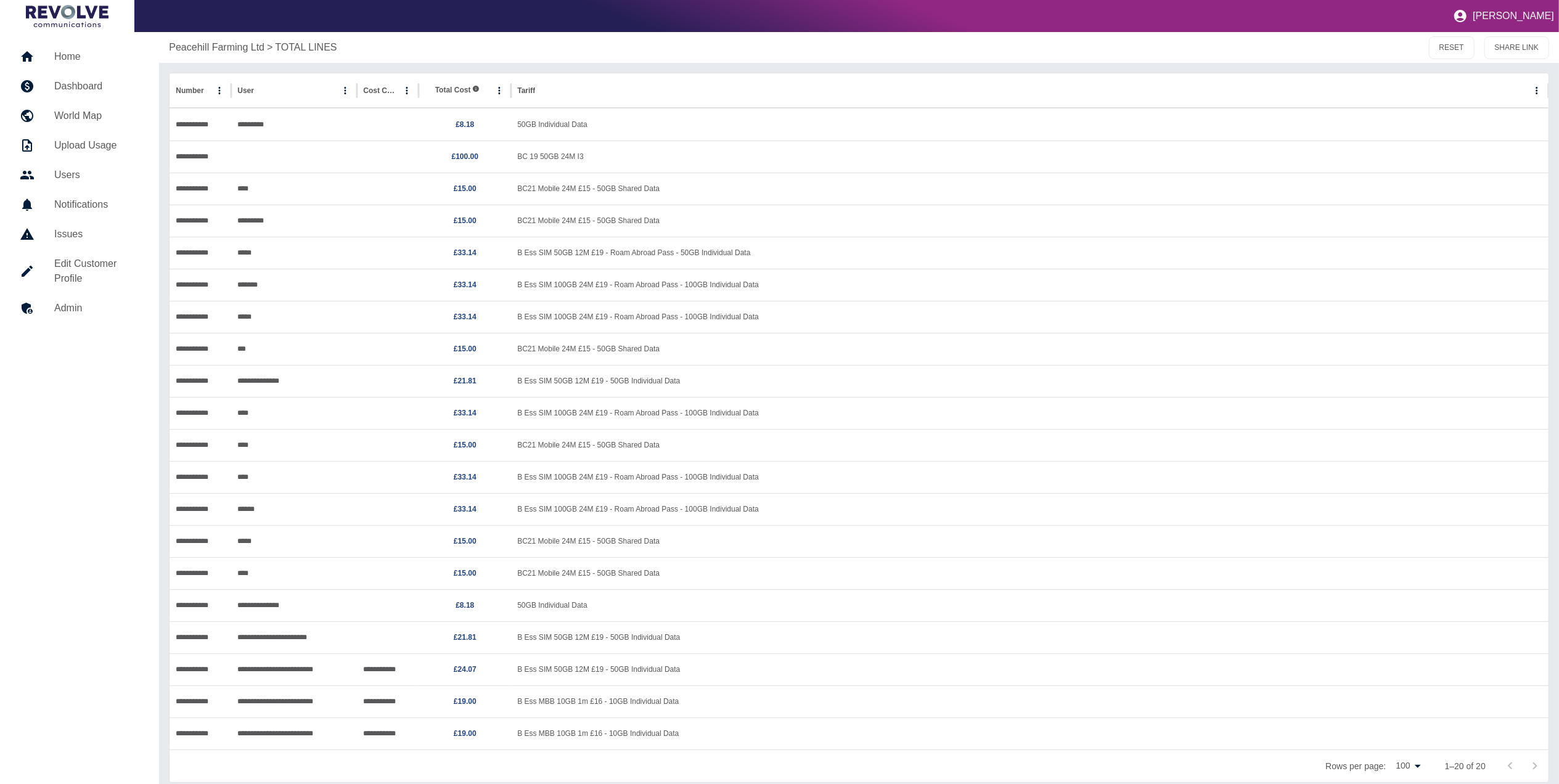
click at [108, 85] on h5 "Dashboard" at bounding box center [97, 86] width 85 height 15
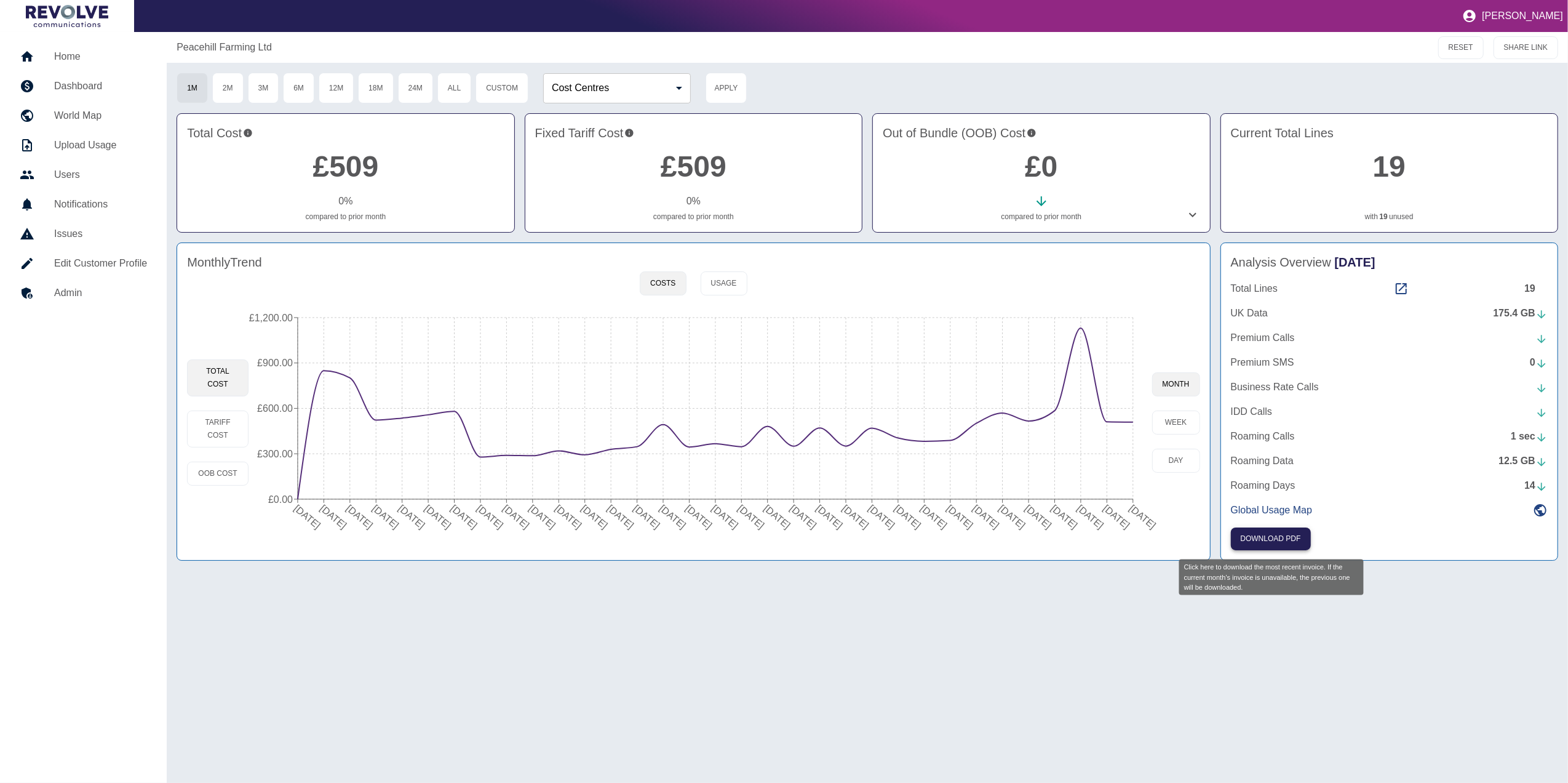
click at [1274, 545] on button "Download PDF" at bounding box center [1271, 538] width 80 height 23
click at [79, 52] on h5 "Home" at bounding box center [101, 56] width 93 height 15
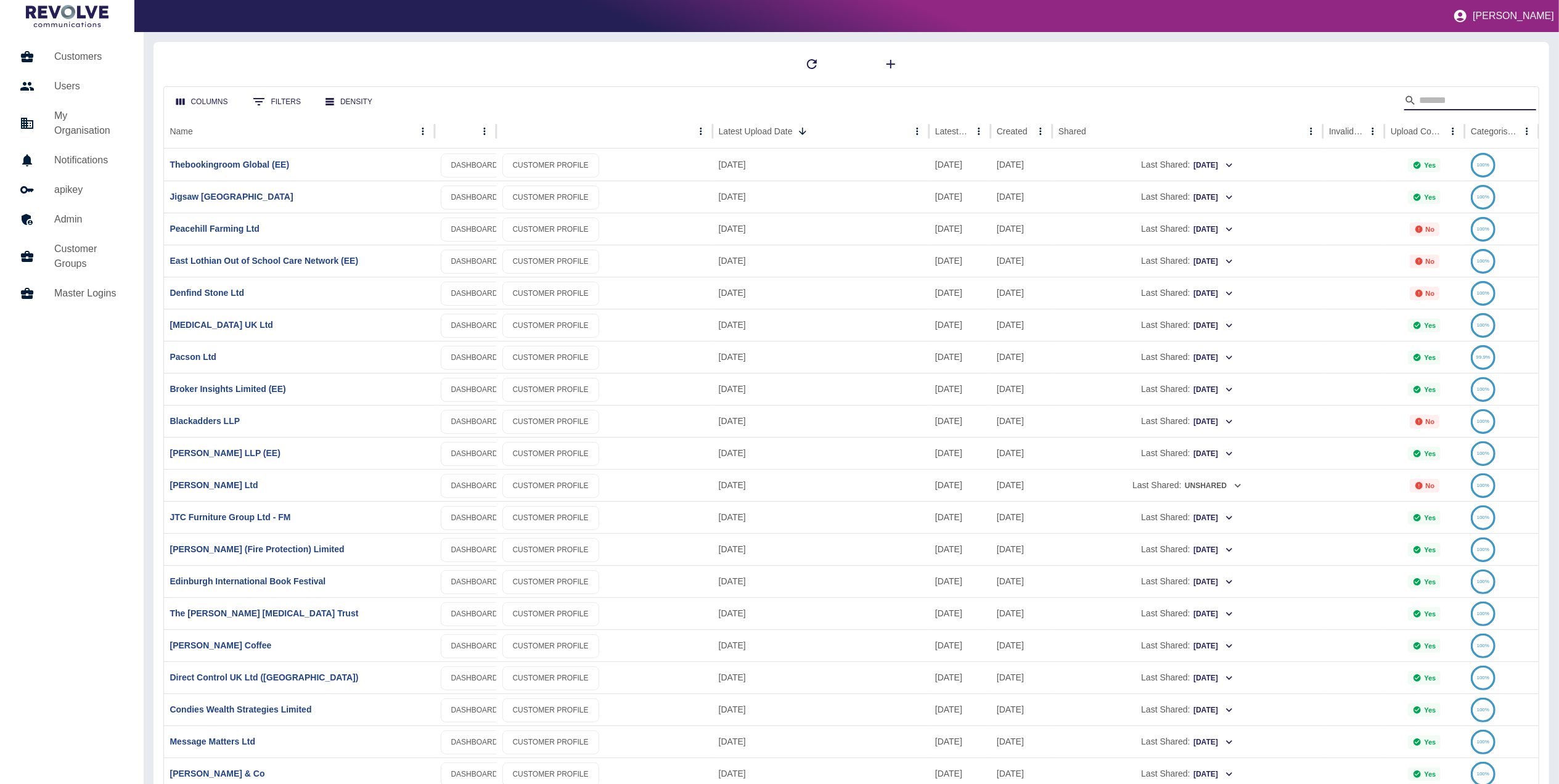
click at [1426, 92] on input "Search" at bounding box center [1468, 100] width 99 height 19
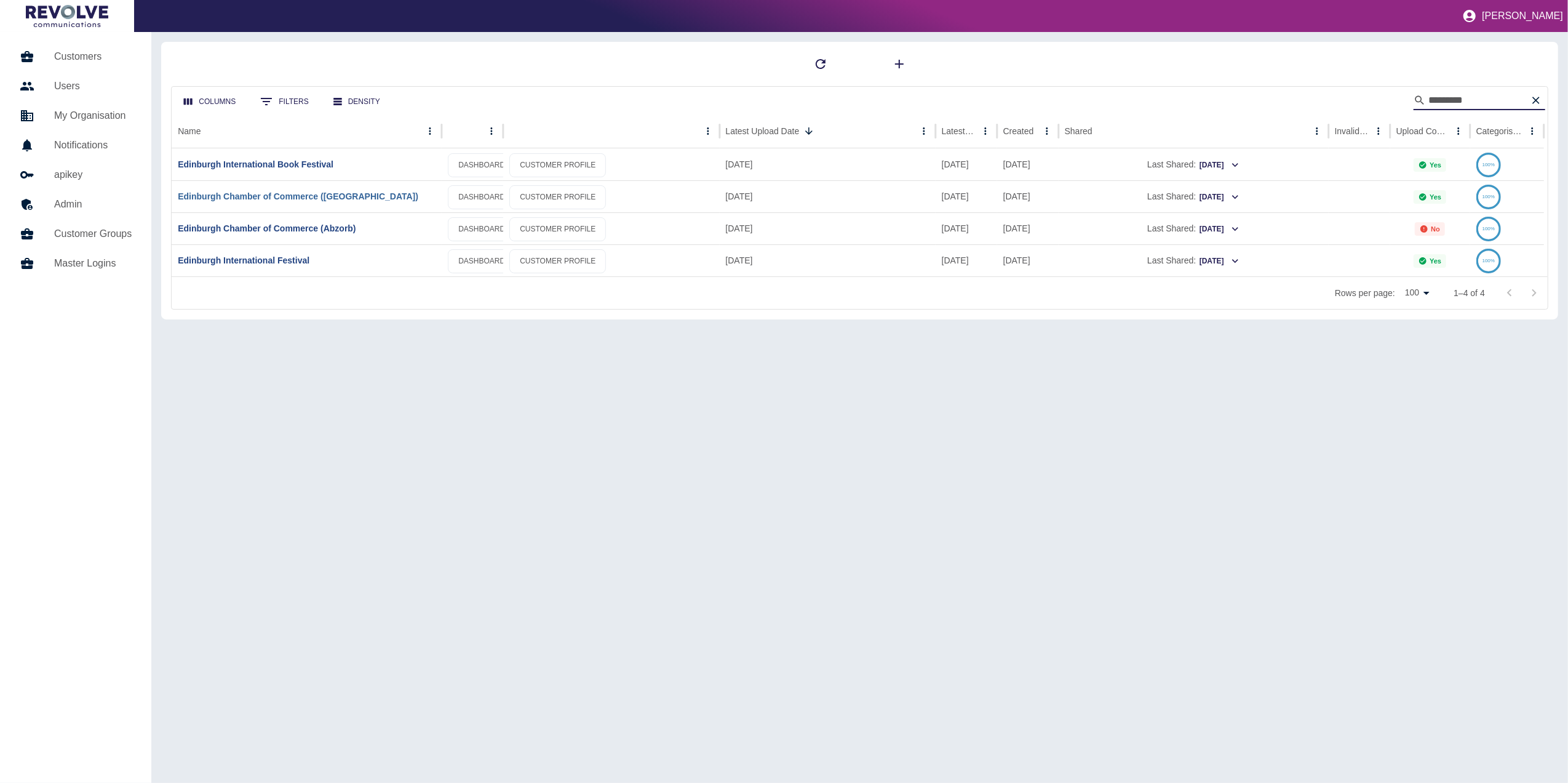
type input "*********"
click at [287, 197] on link "Edinburgh Chamber of Commerce ([GEOGRAPHIC_DATA])" at bounding box center [297, 196] width 240 height 10
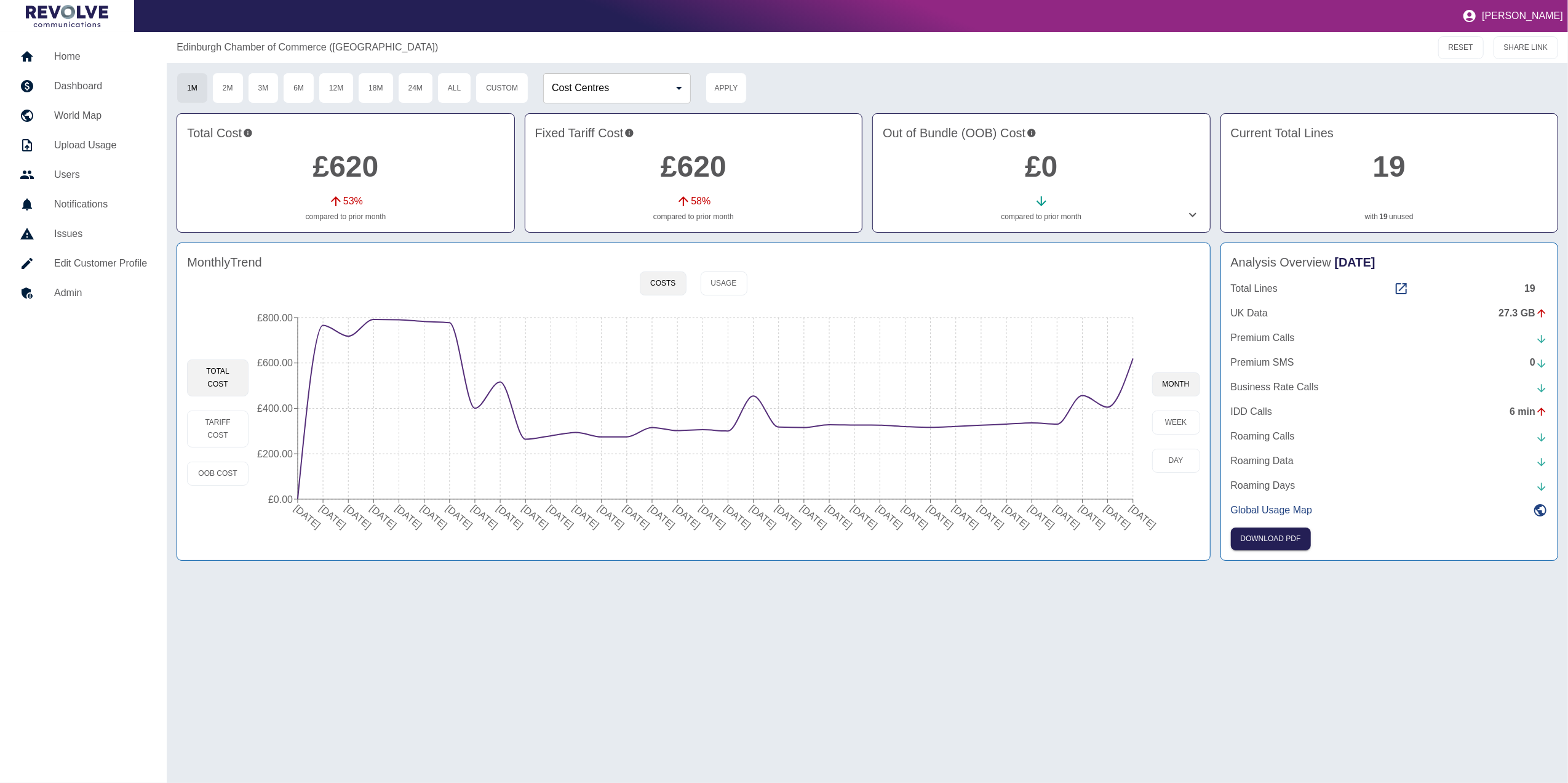
click at [1411, 287] on div "Total Lines 19" at bounding box center [1389, 289] width 317 height 15
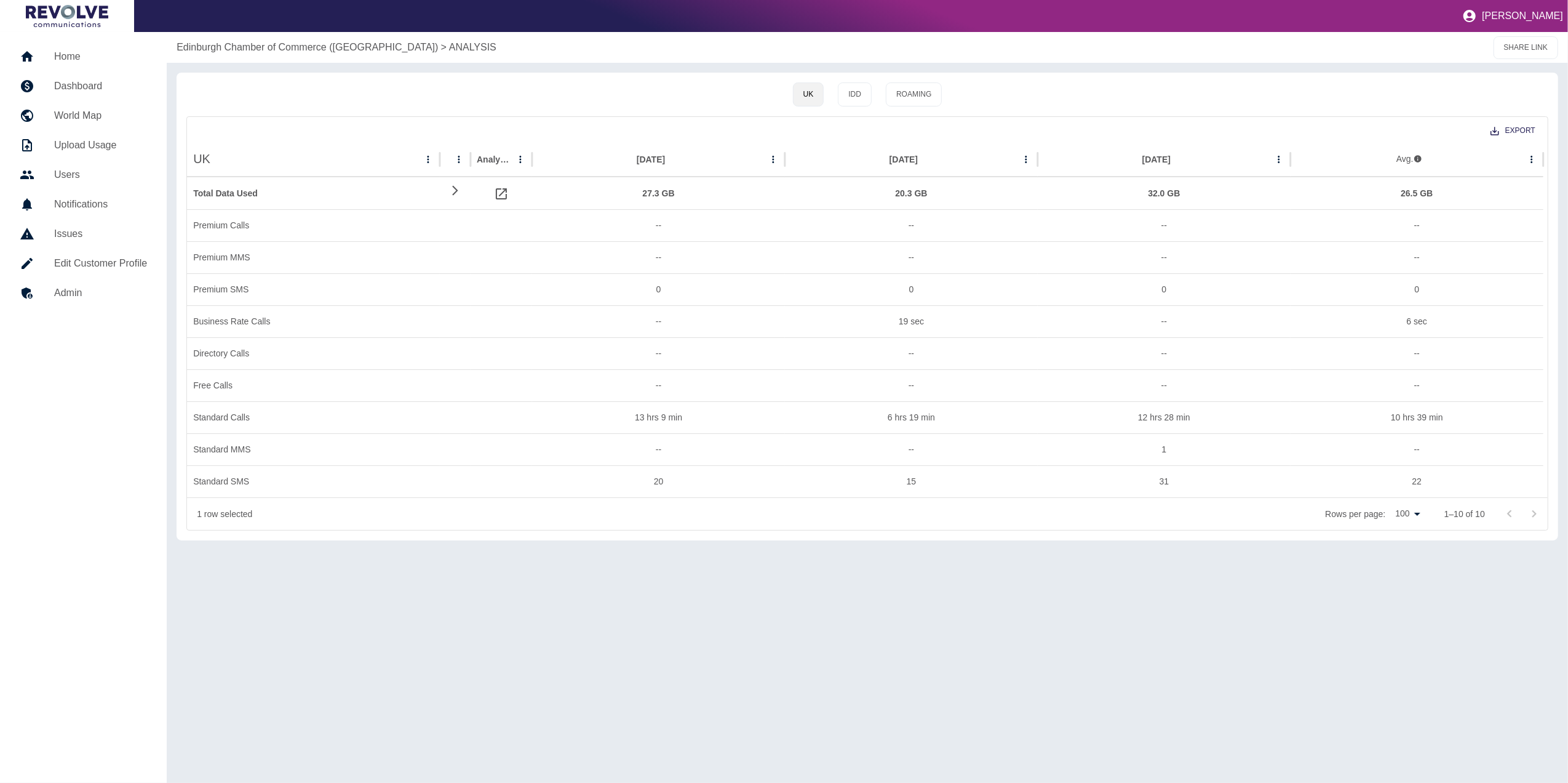
click at [107, 72] on link "Dashboard" at bounding box center [83, 86] width 147 height 30
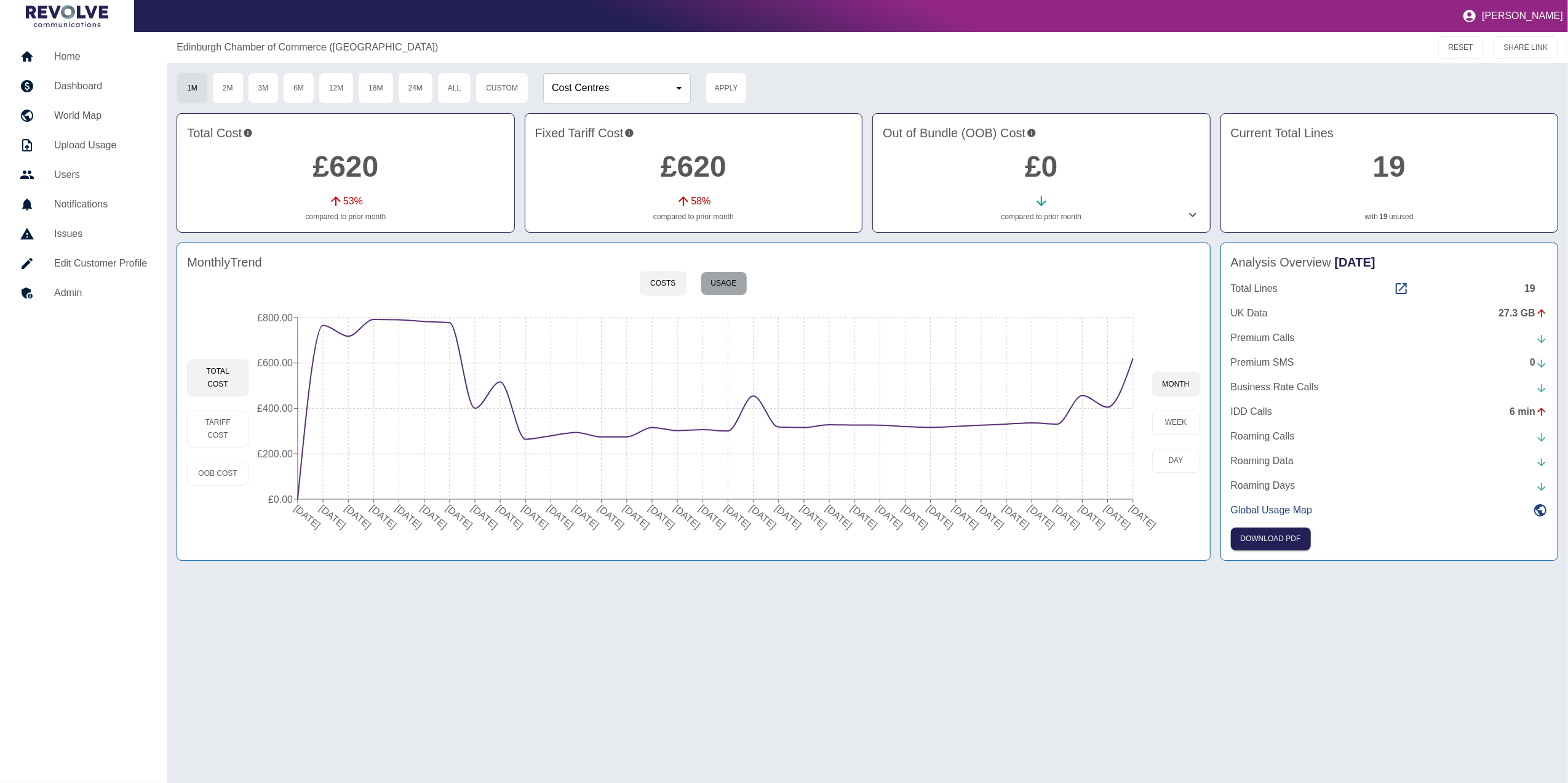
click at [718, 286] on button "Usage" at bounding box center [724, 282] width 47 height 24
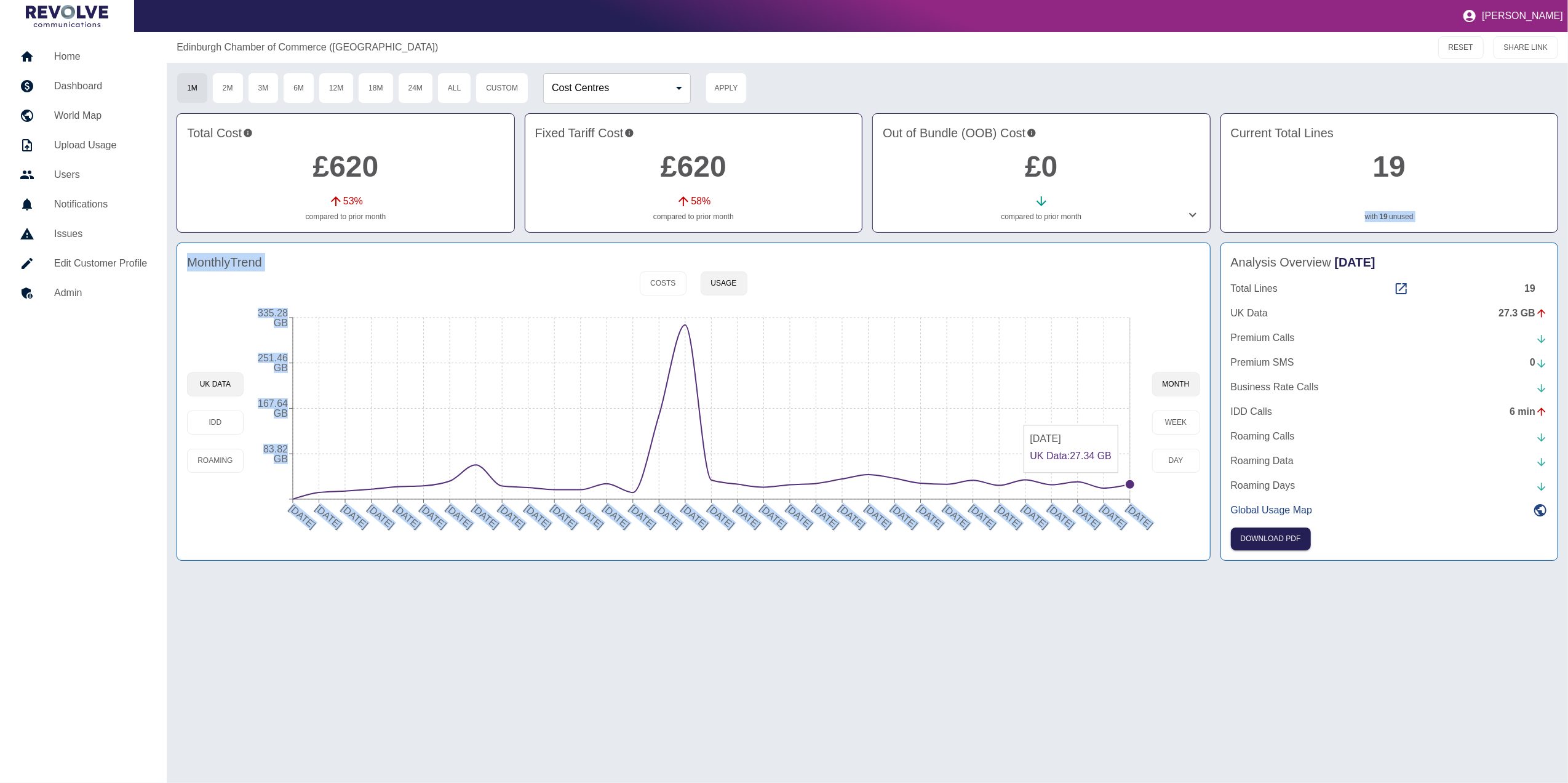
drag, startPoint x: 1253, startPoint y: 213, endPoint x: 1131, endPoint y: 482, distance: 295.4
click at [1131, 482] on div "Edinburgh Chamber of Commerce ([GEOGRAPHIC_DATA]) RESET SHARE LINK 1M 2M 3M 6M …" at bounding box center [867, 406] width 1401 height 750
click at [1131, 482] on circle at bounding box center [1129, 484] width 10 height 10
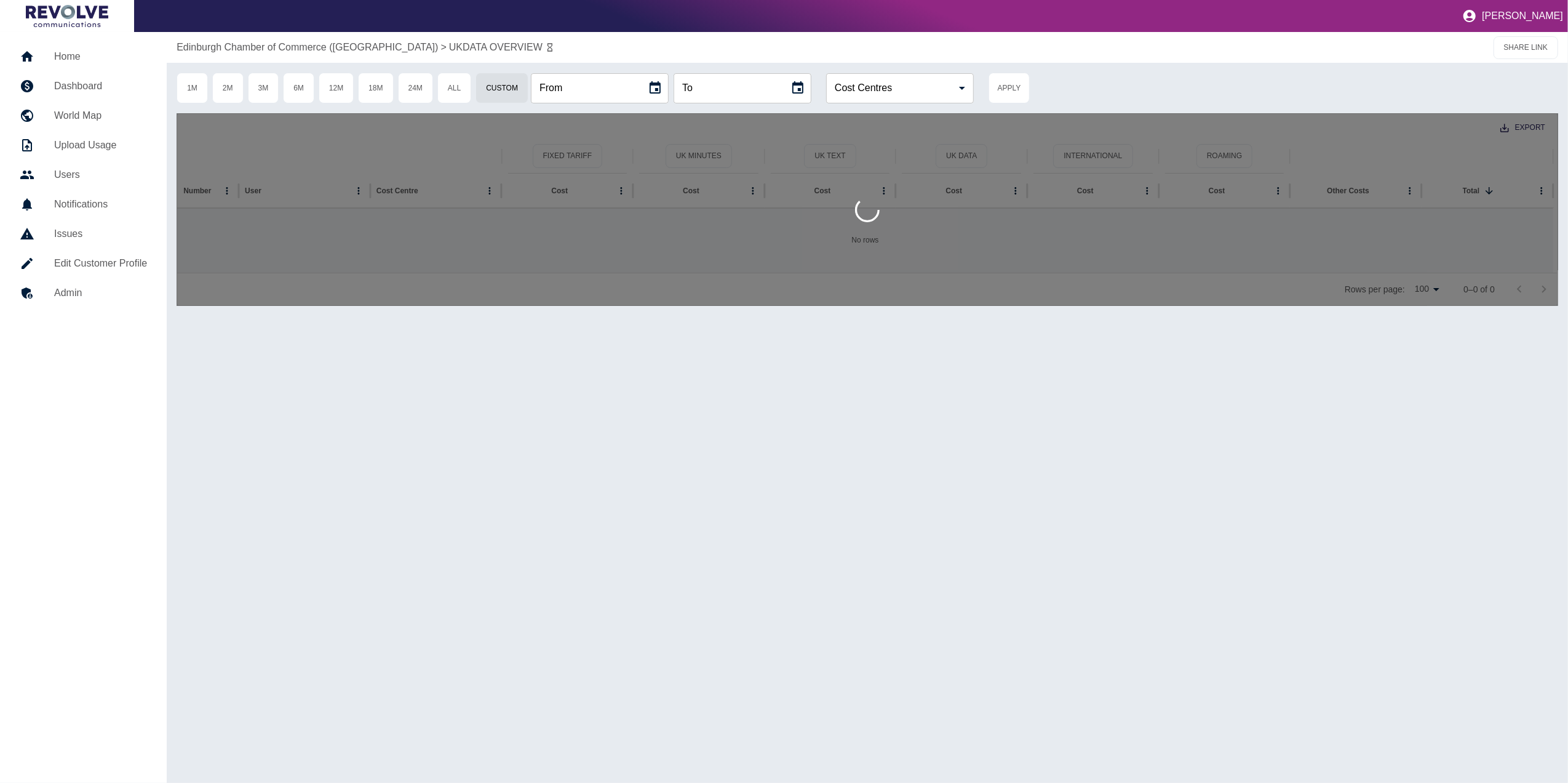
type input "**********"
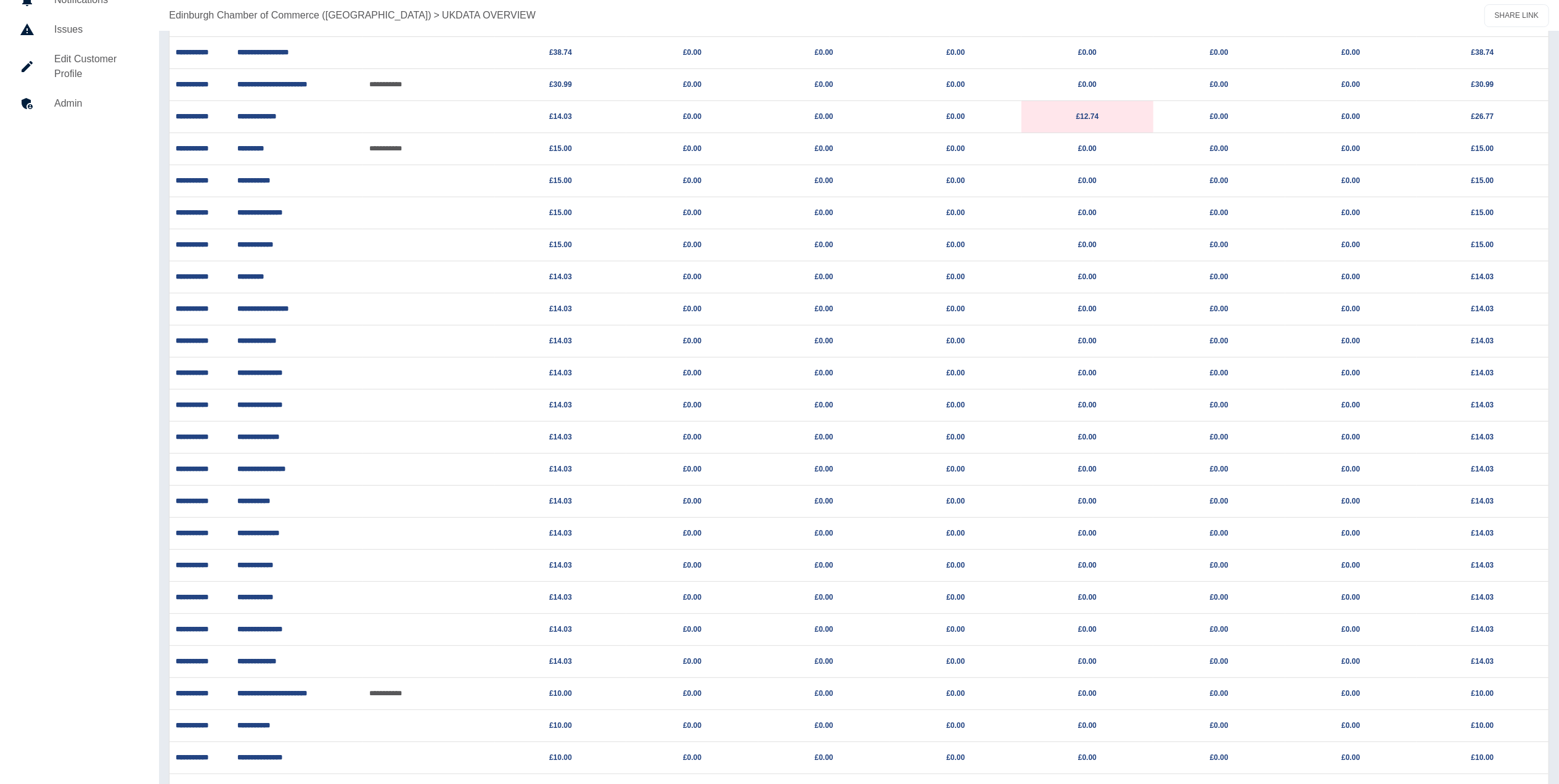
scroll to position [238, 0]
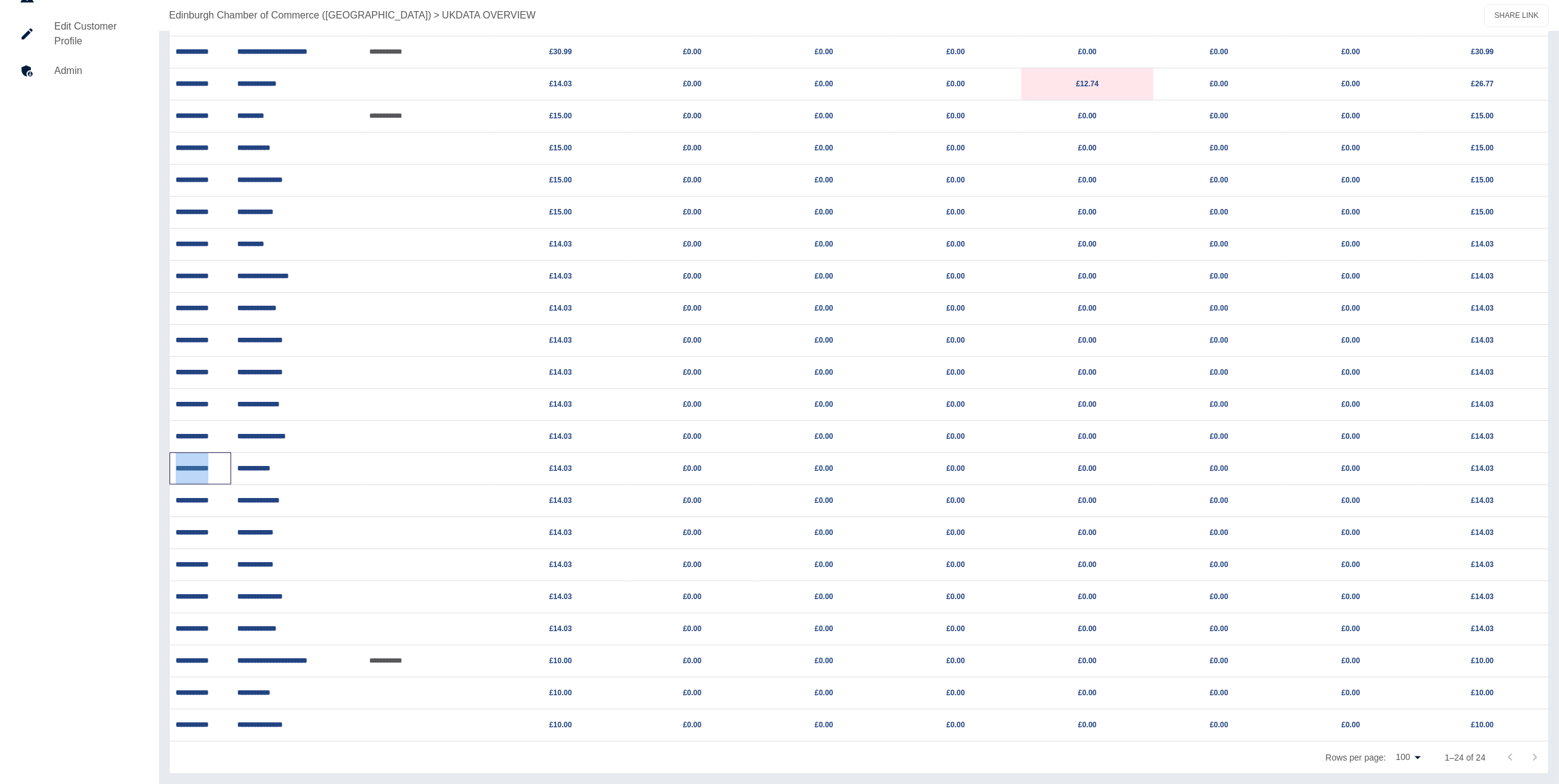
drag, startPoint x: 225, startPoint y: 466, endPoint x: 175, endPoint y: 466, distance: 50.0
click at [175, 466] on p "**********" at bounding box center [200, 469] width 49 height 32
copy link "**********"
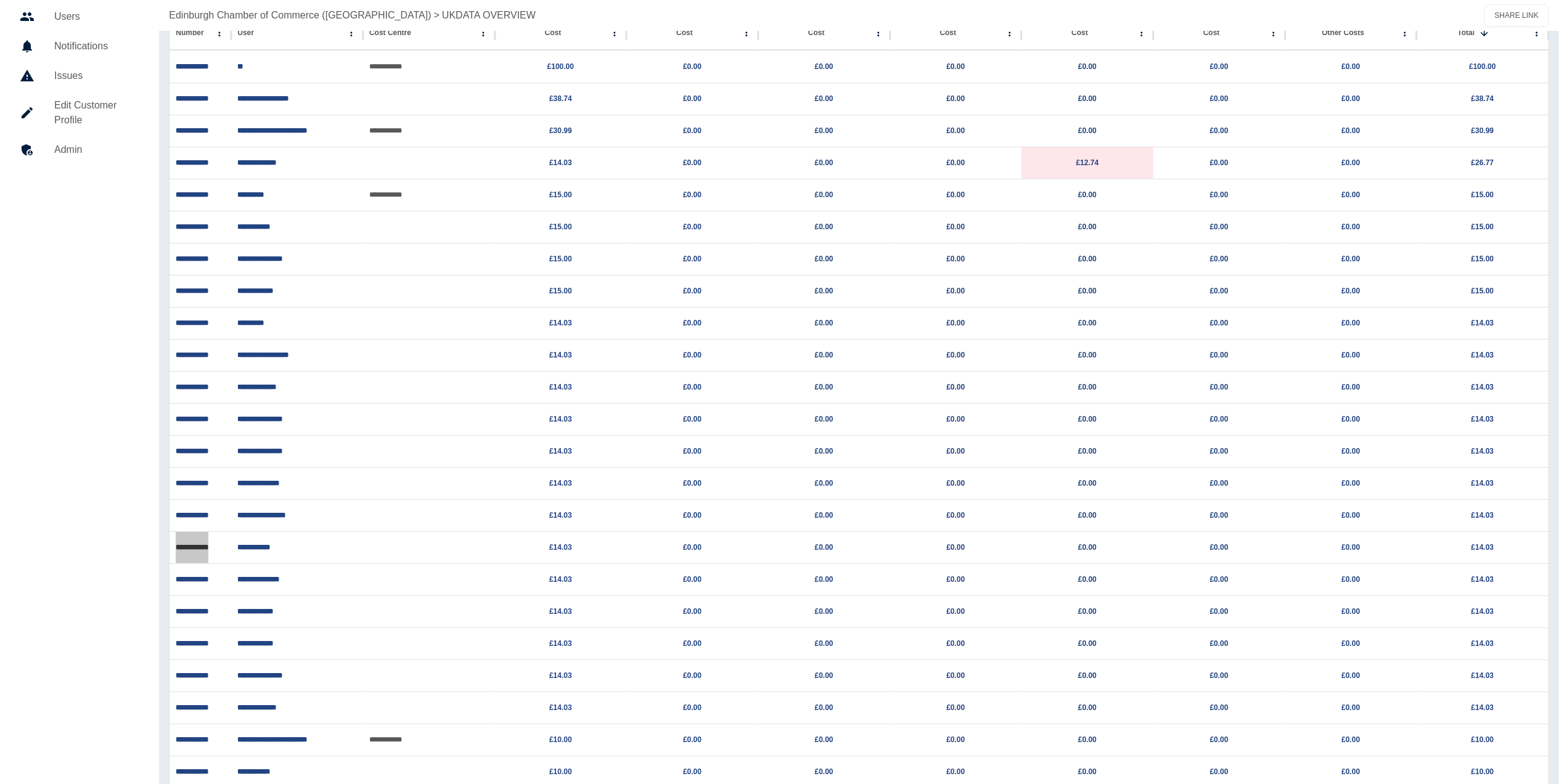
scroll to position [156, 0]
drag, startPoint x: 225, startPoint y: 582, endPoint x: 171, endPoint y: 584, distance: 54.0
click at [171, 584] on div "**********" at bounding box center [200, 581] width 62 height 32
copy link "**********"
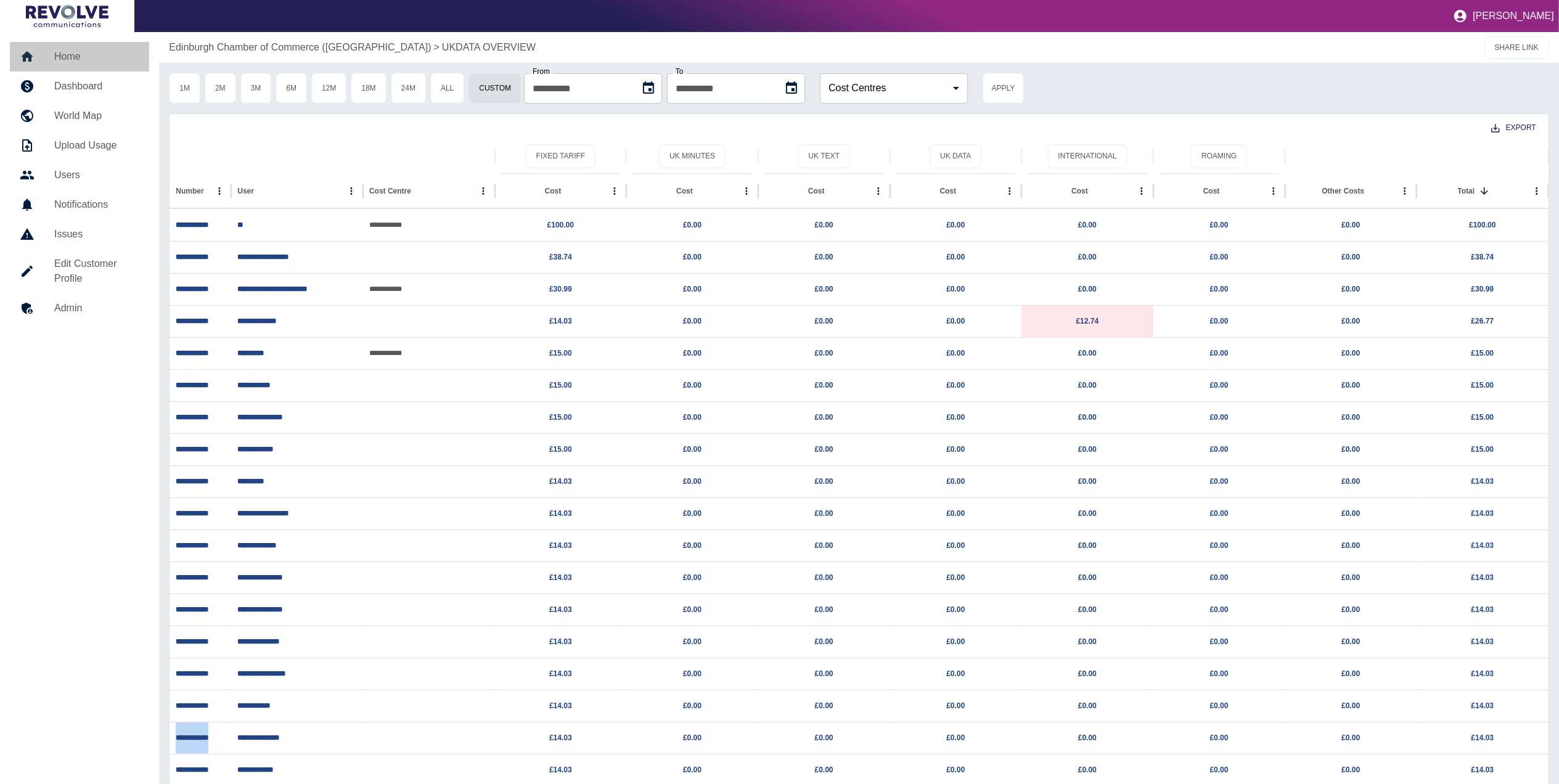
click at [79, 44] on link "Home" at bounding box center [79, 57] width 139 height 30
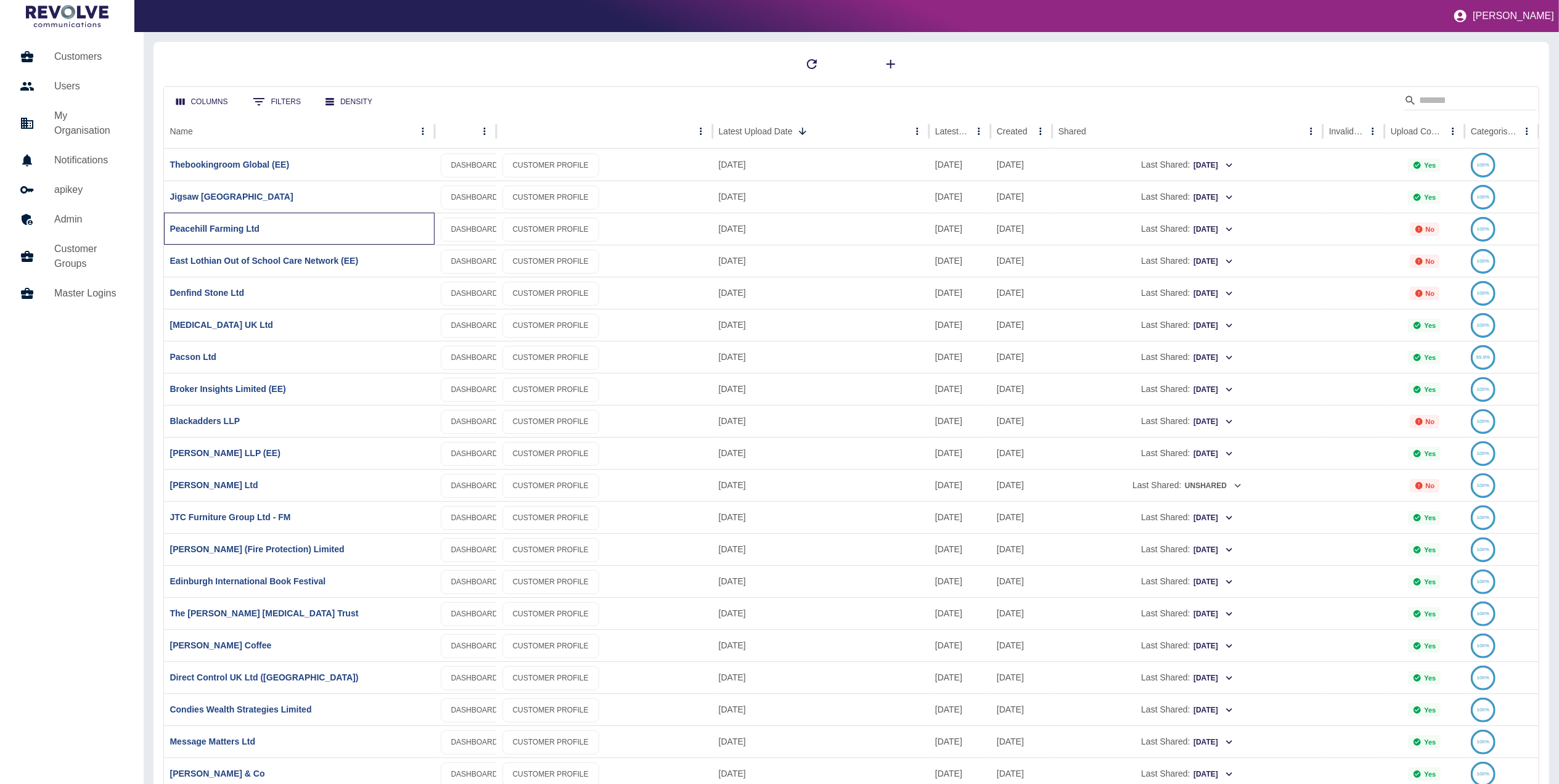
click at [240, 238] on div "Peacehill Farming Ltd" at bounding box center [299, 228] width 271 height 32
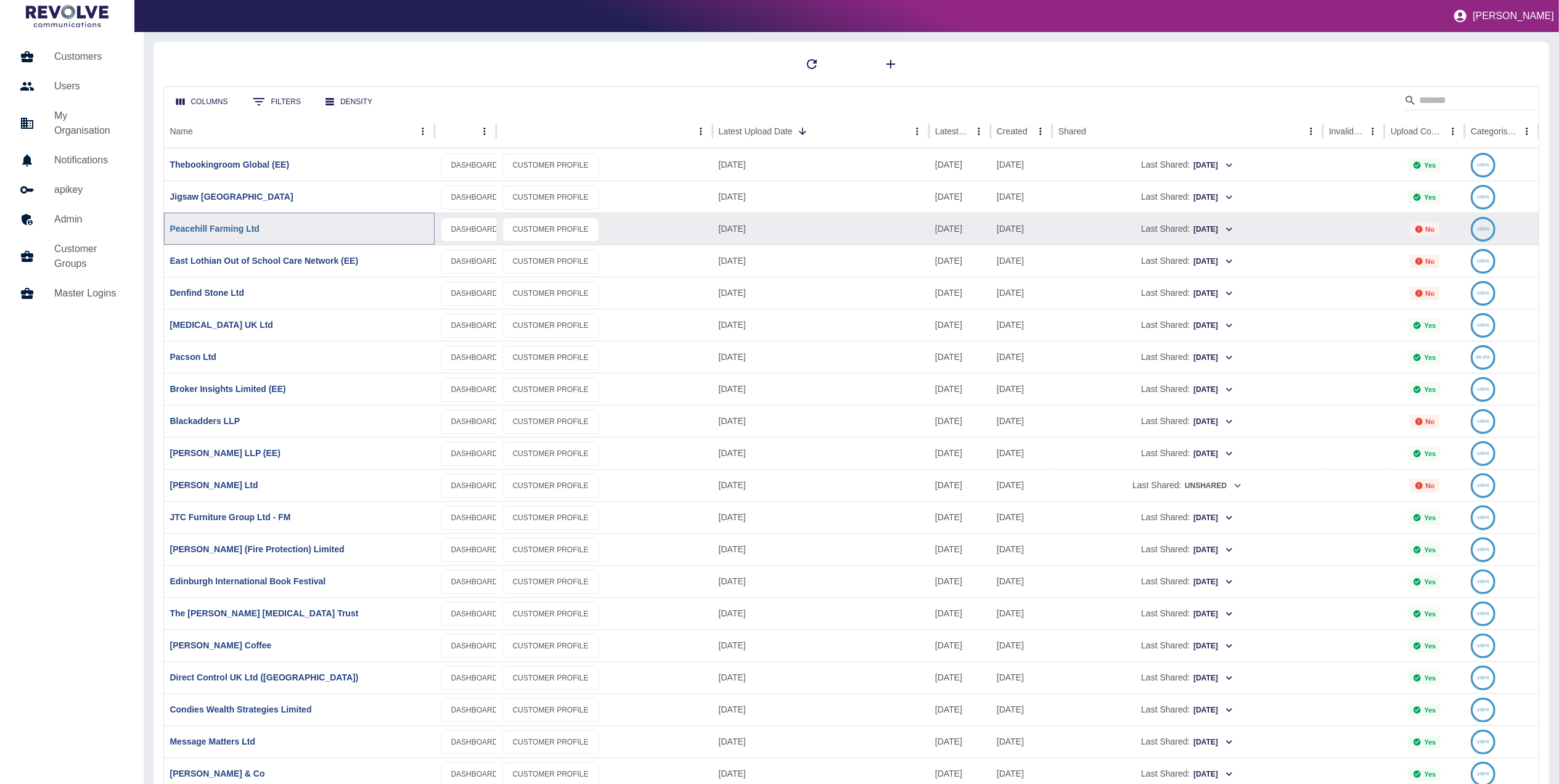
click at [240, 231] on link "Peacehill Farming Ltd" at bounding box center [214, 228] width 89 height 10
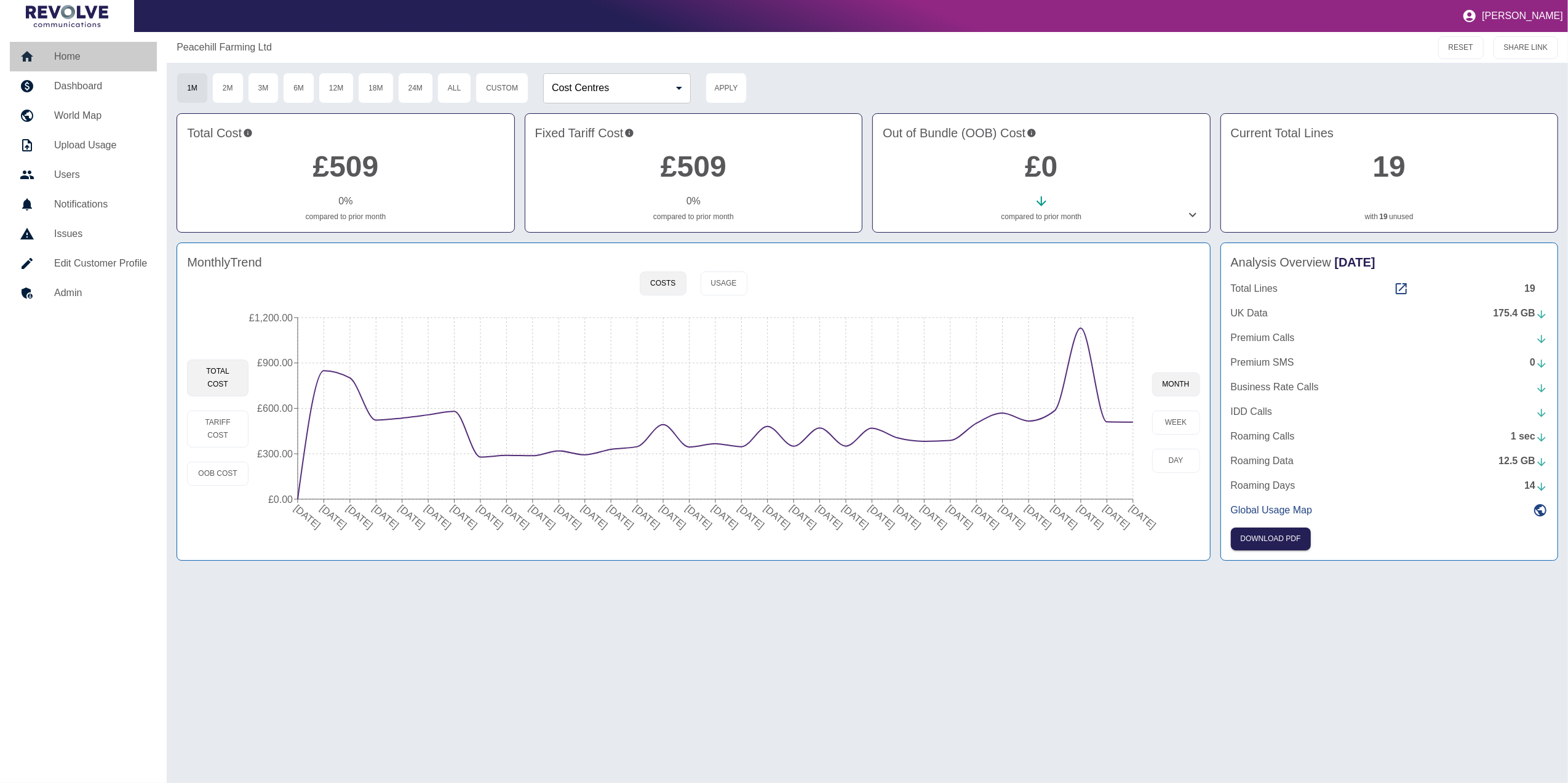
click at [60, 45] on link "Home" at bounding box center [83, 57] width 147 height 30
click at [71, 42] on link "Home" at bounding box center [83, 57] width 147 height 30
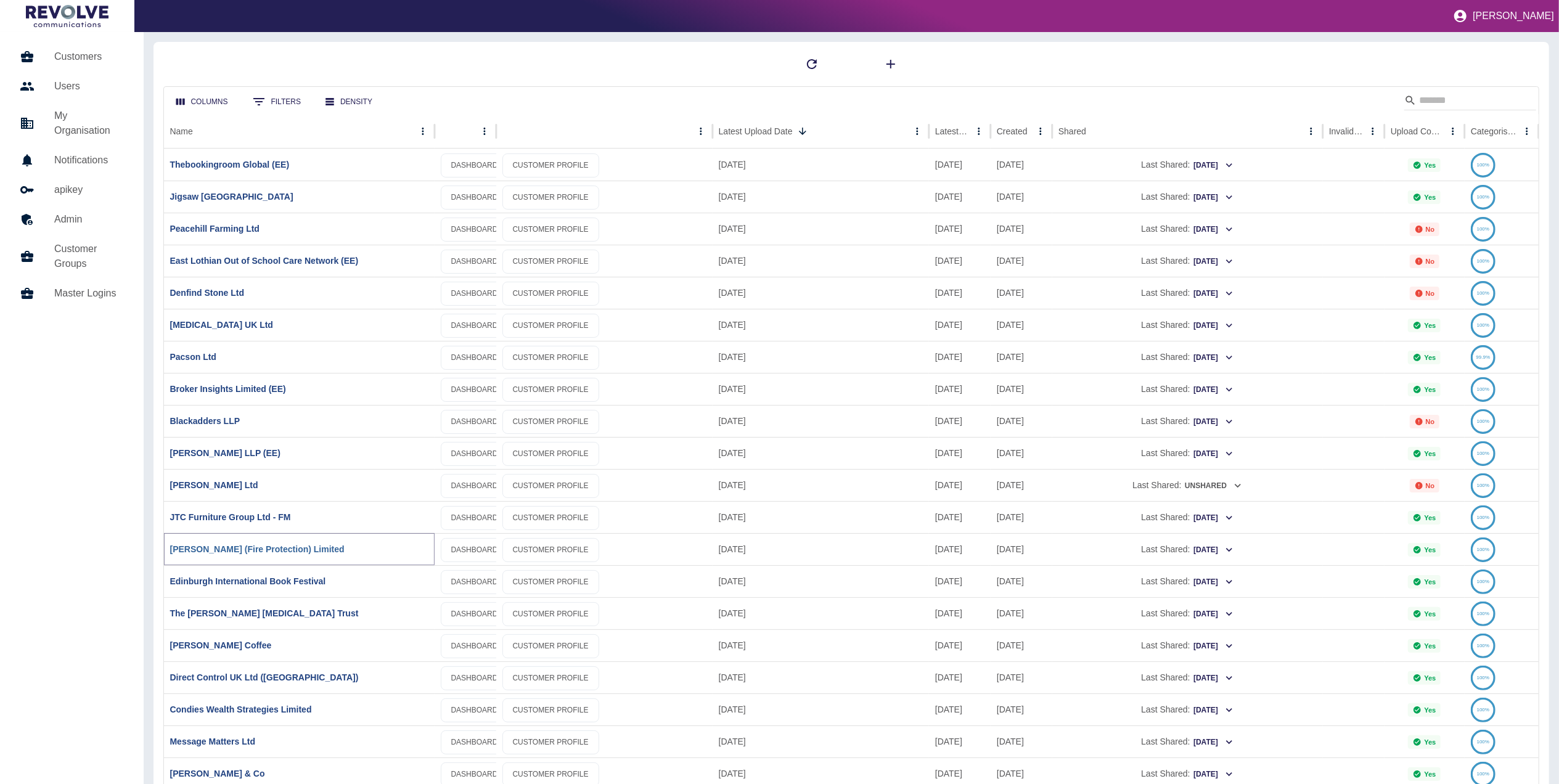
click at [257, 547] on link "[PERSON_NAME] (Fire Protection) Limited" at bounding box center [257, 549] width 174 height 10
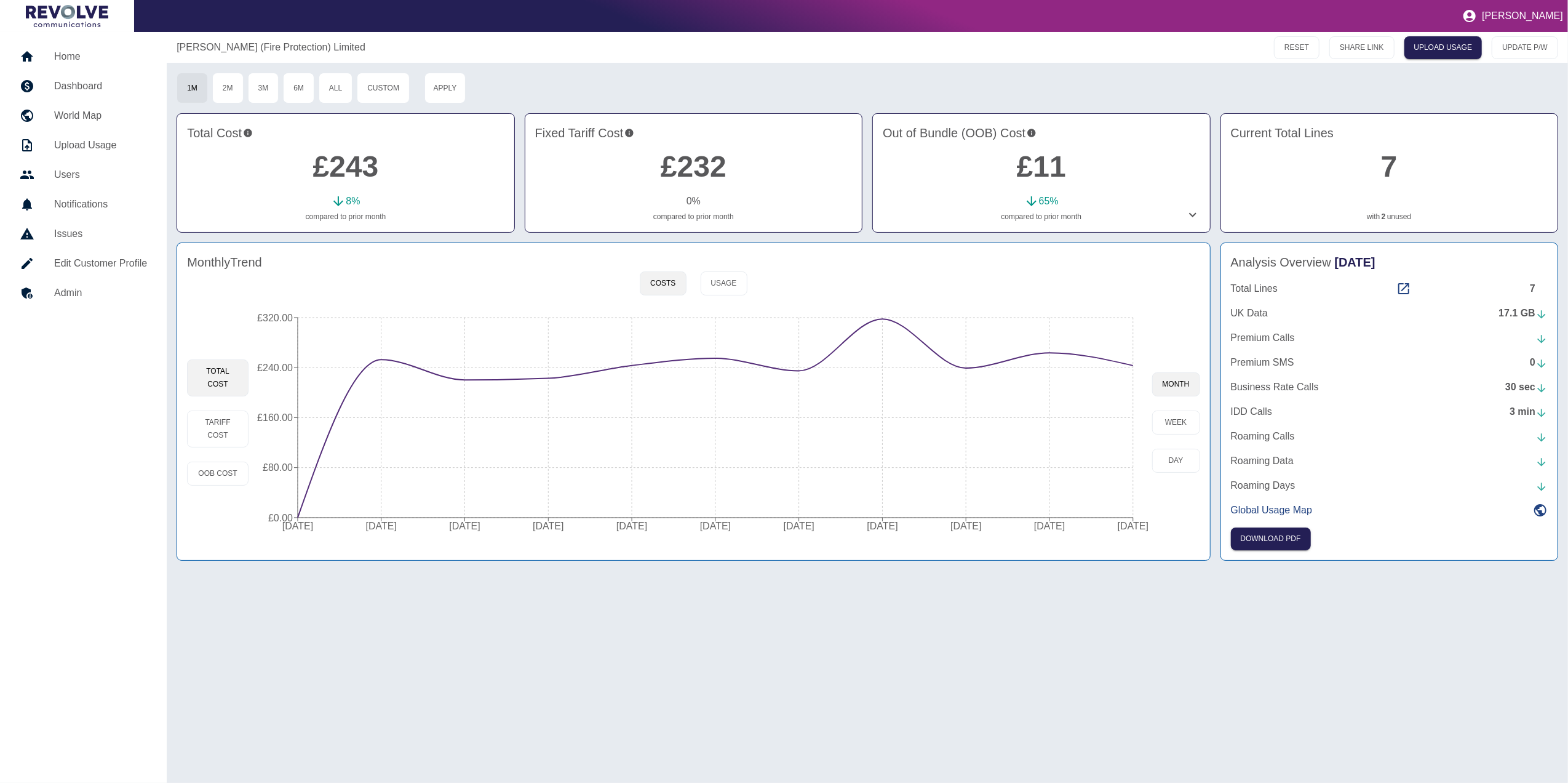
click at [50, 48] on link "Home" at bounding box center [83, 57] width 147 height 30
